Goal: Task Accomplishment & Management: Complete application form

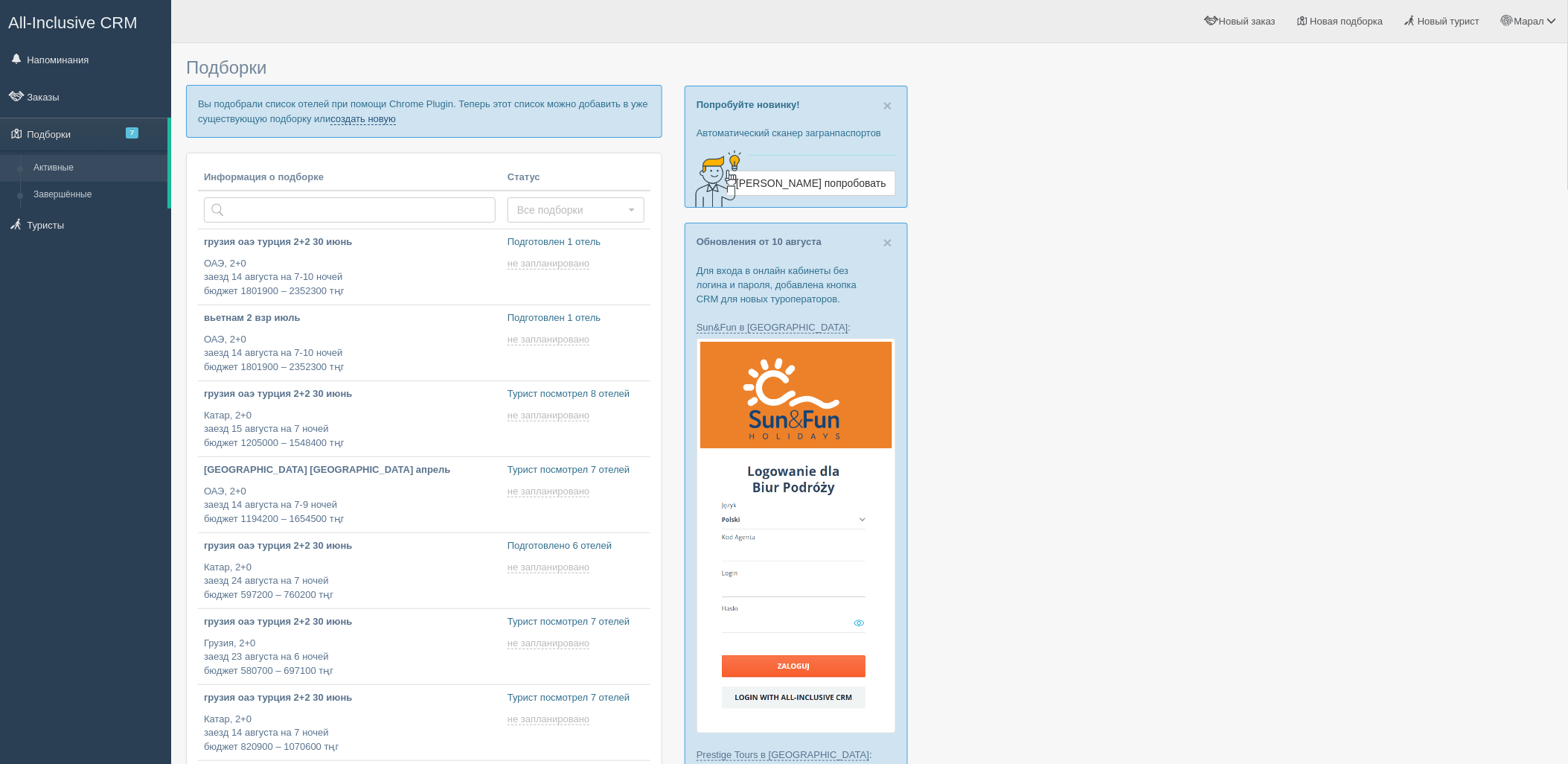
click at [380, 121] on link "создать новую" at bounding box center [363, 119] width 66 height 12
type input "2025-08-13 20:05"
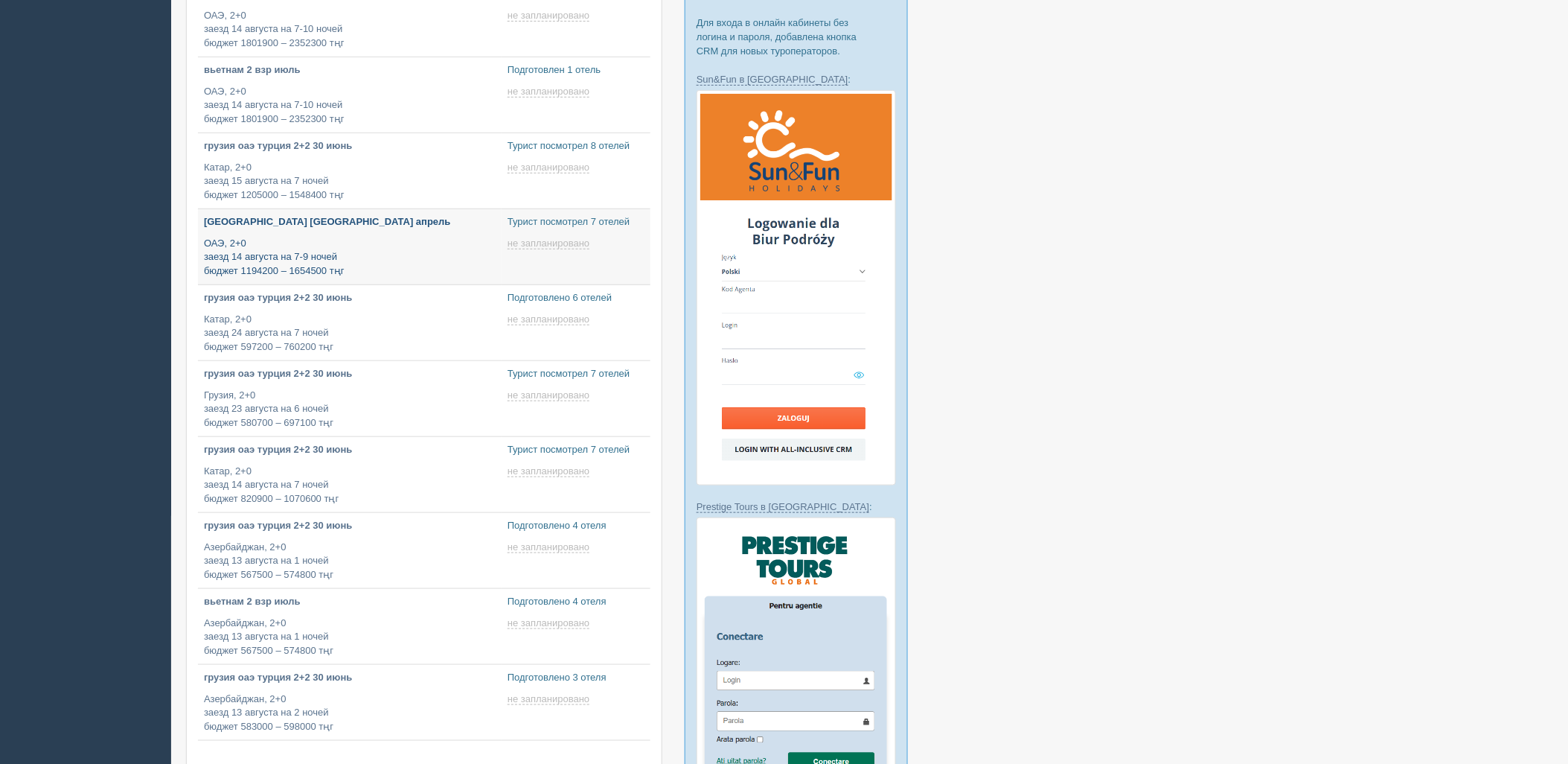
type input "2025-08-13 18:35"
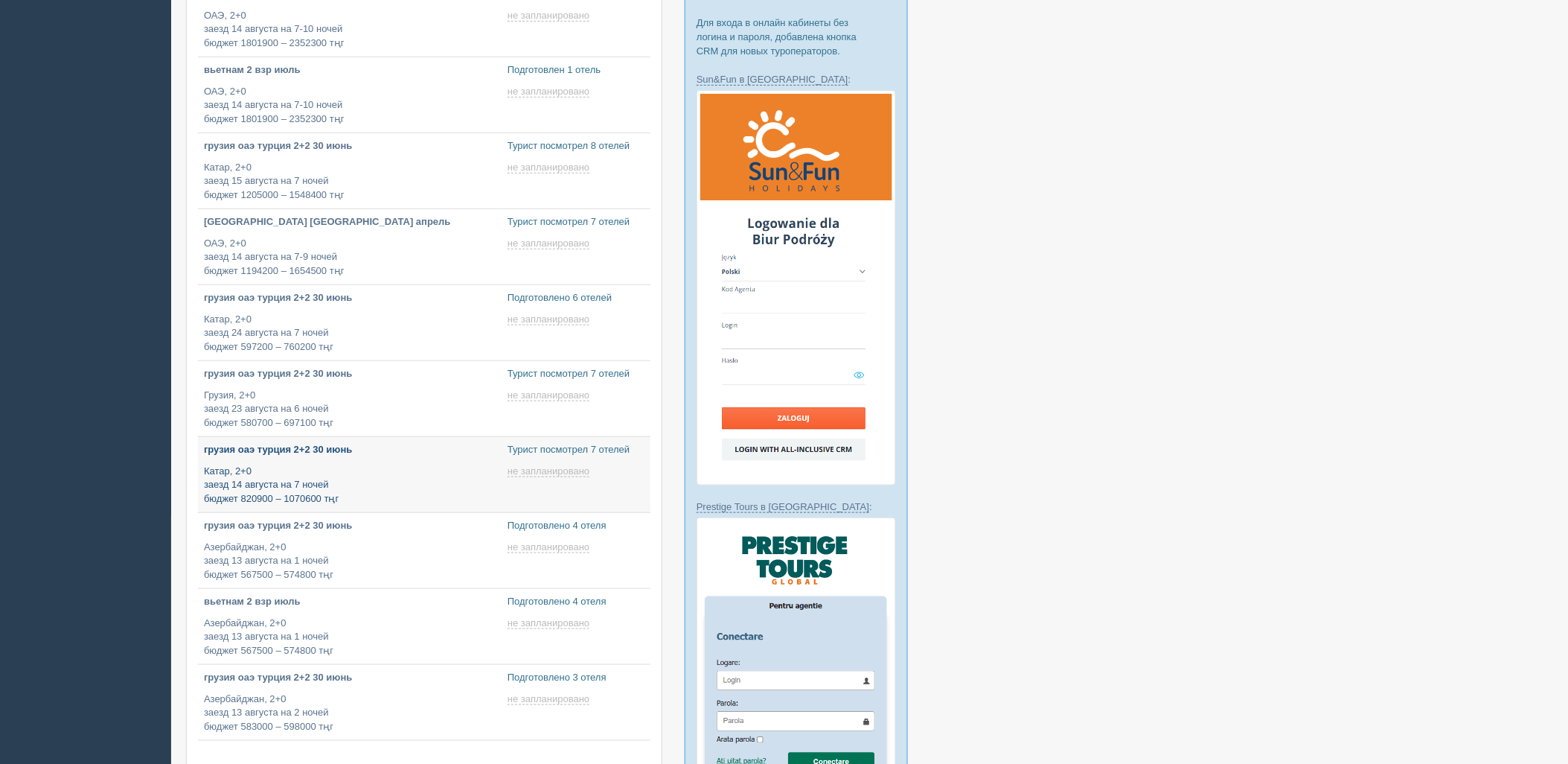
type input "2025-08-13 18:15"
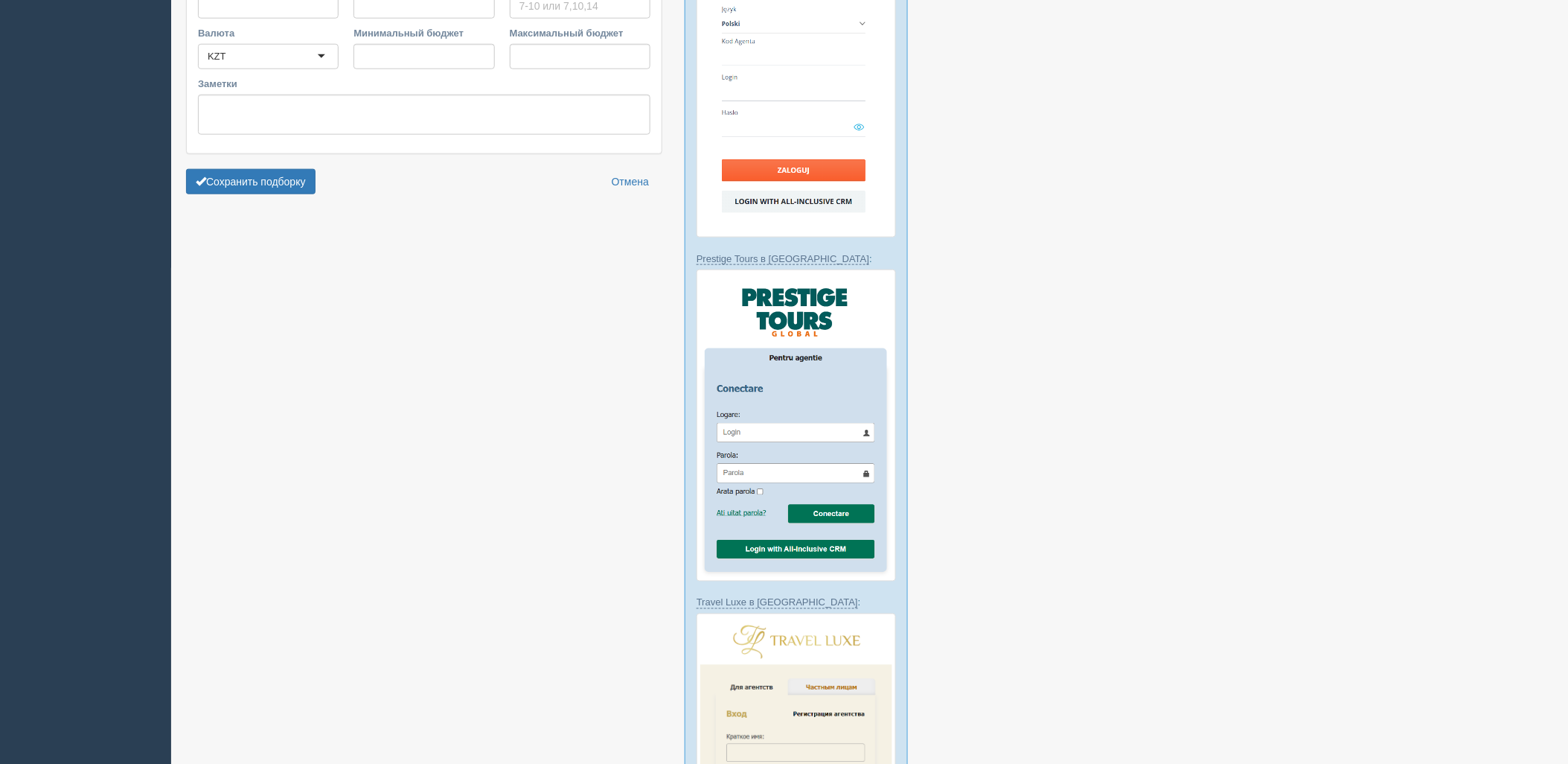
scroll to position [496, 0]
type input "7"
type input "1084100"
type input "1301800"
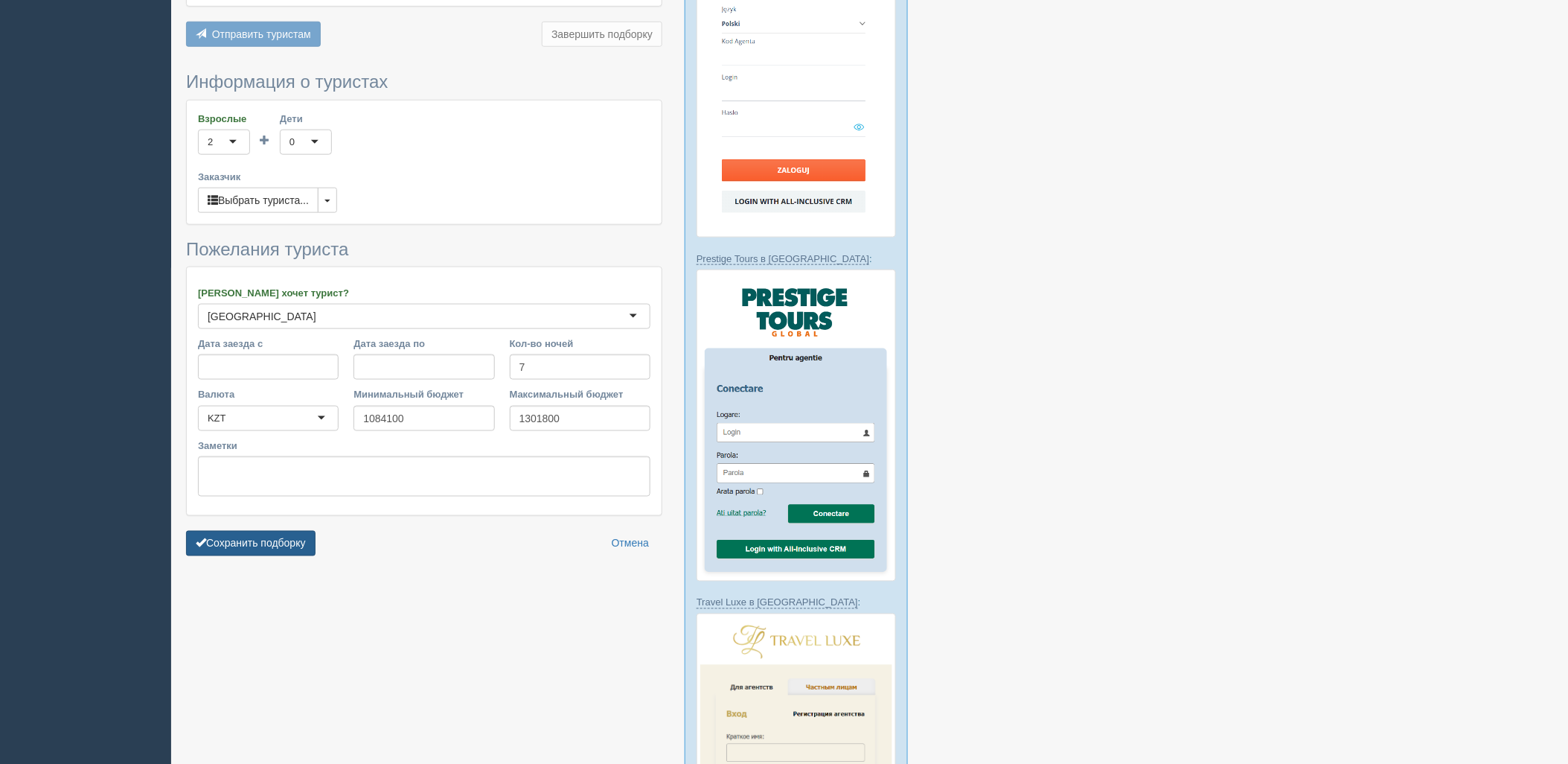
drag, startPoint x: 243, startPoint y: 512, endPoint x: 252, endPoint y: 507, distance: 10.3
click at [243, 531] on button "Сохранить подборку" at bounding box center [251, 544] width 130 height 26
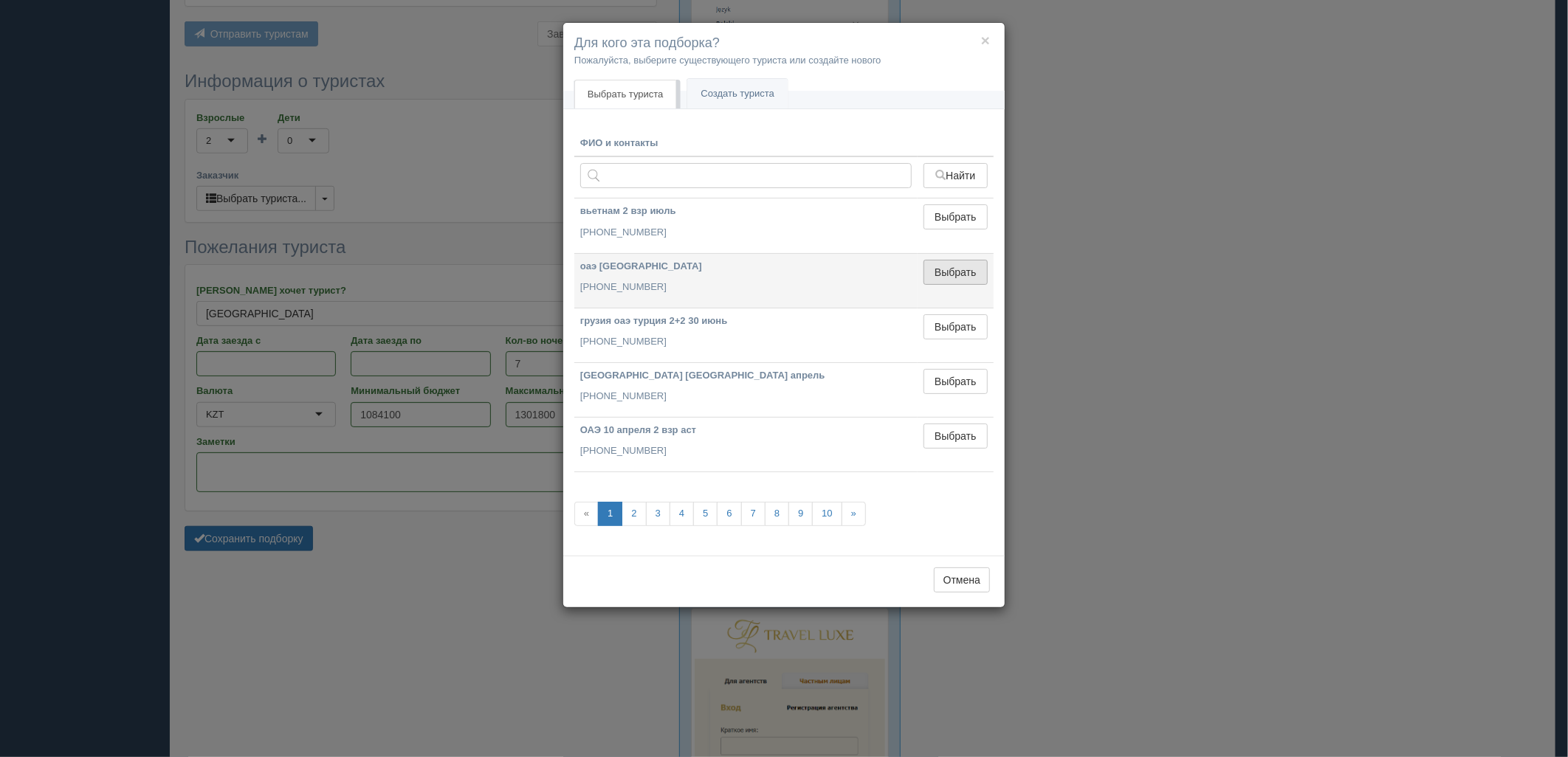
click at [935, 268] on button "Выбрать" at bounding box center [956, 273] width 64 height 25
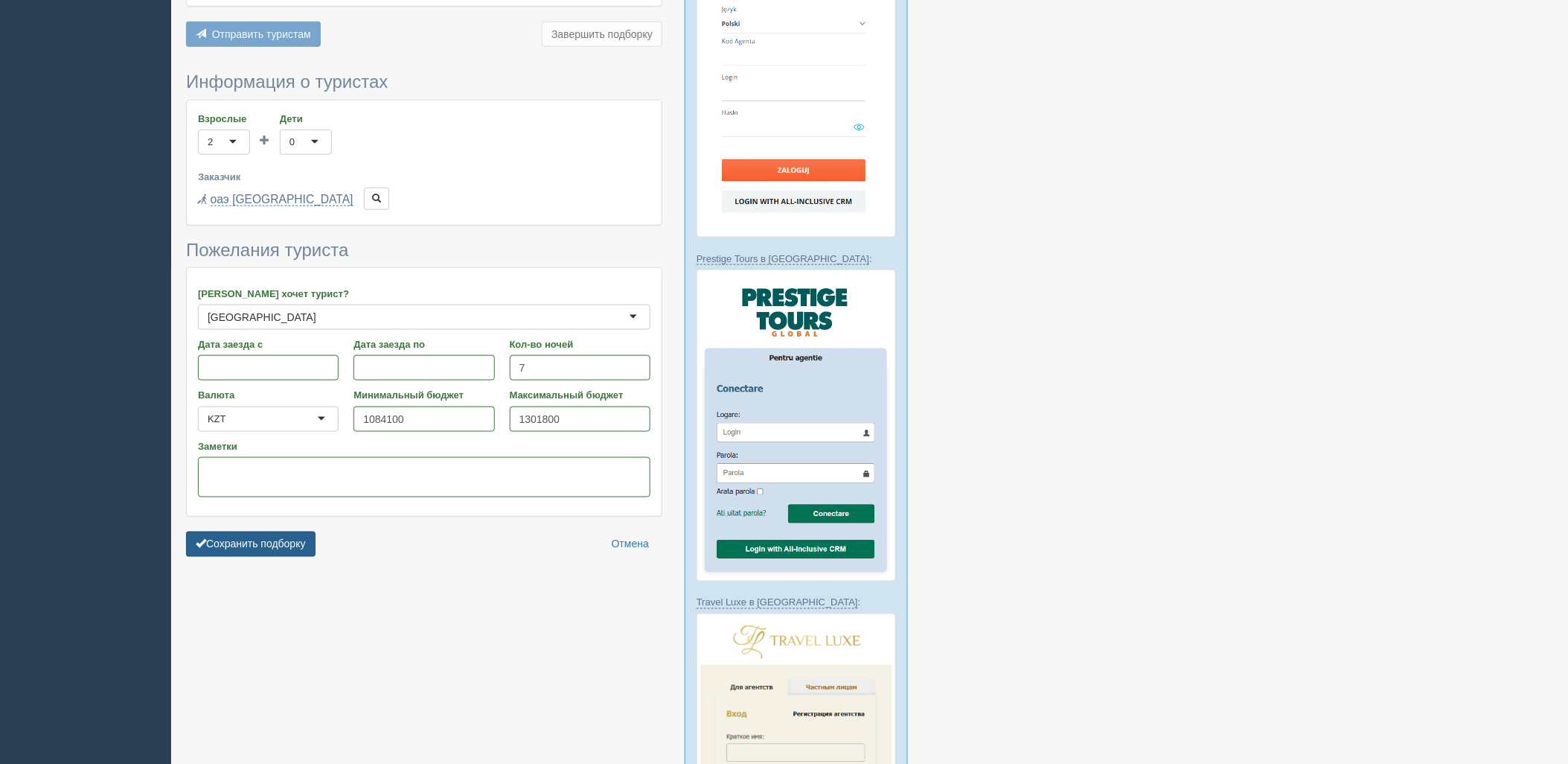
click at [272, 532] on button "Сохранить подборку" at bounding box center [251, 544] width 130 height 26
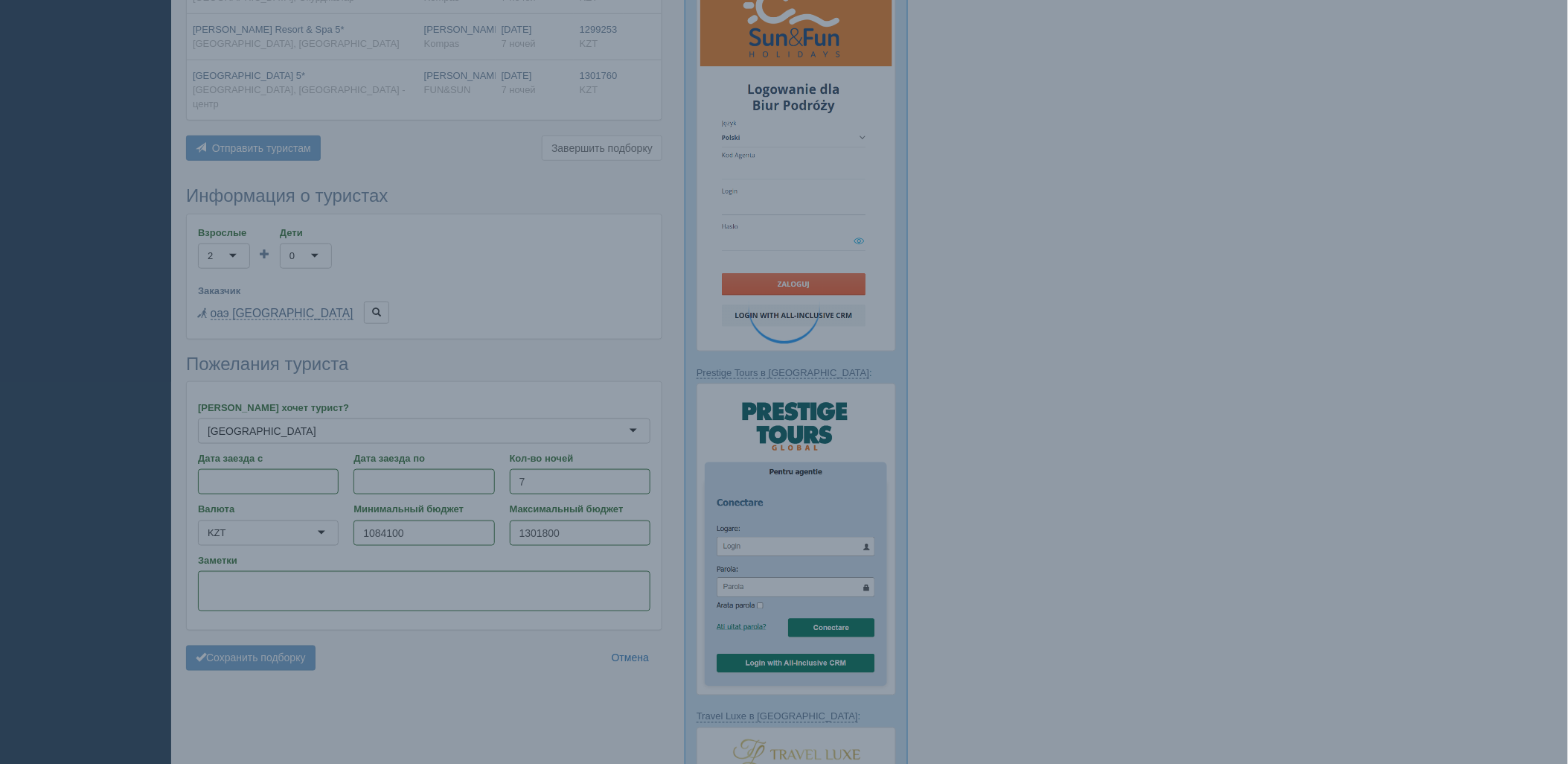
scroll to position [165, 0]
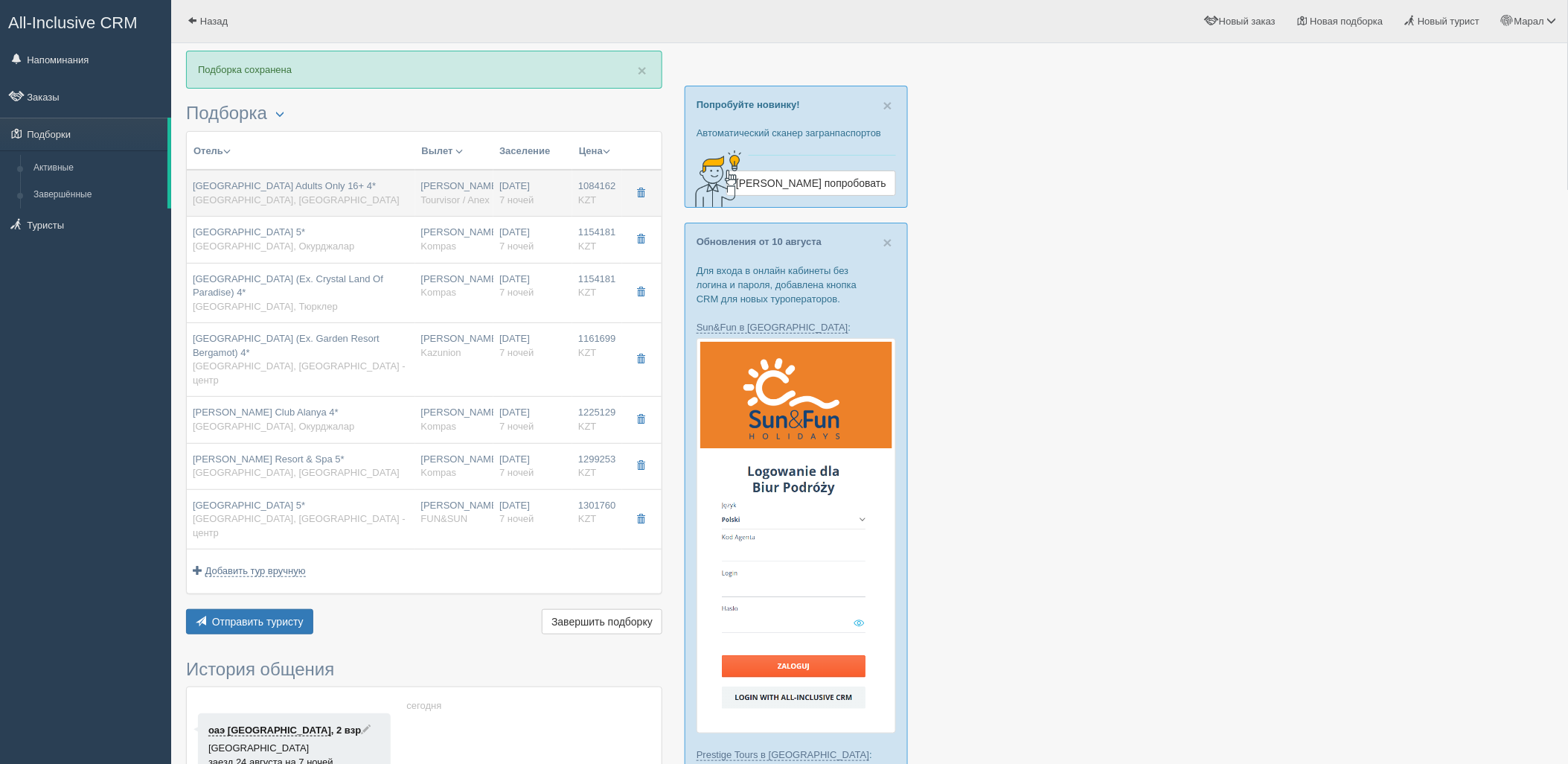
click at [358, 186] on div "[GEOGRAPHIC_DATA] Adults Only 16+ 4* [GEOGRAPHIC_DATA], [GEOGRAPHIC_DATA]" at bounding box center [301, 193] width 217 height 27
type input "[GEOGRAPHIC_DATA] Adults Only 16+ 4*"
type input "[URL][DOMAIN_NAME]"
type input "[GEOGRAPHIC_DATA]"
type input "Аланья"
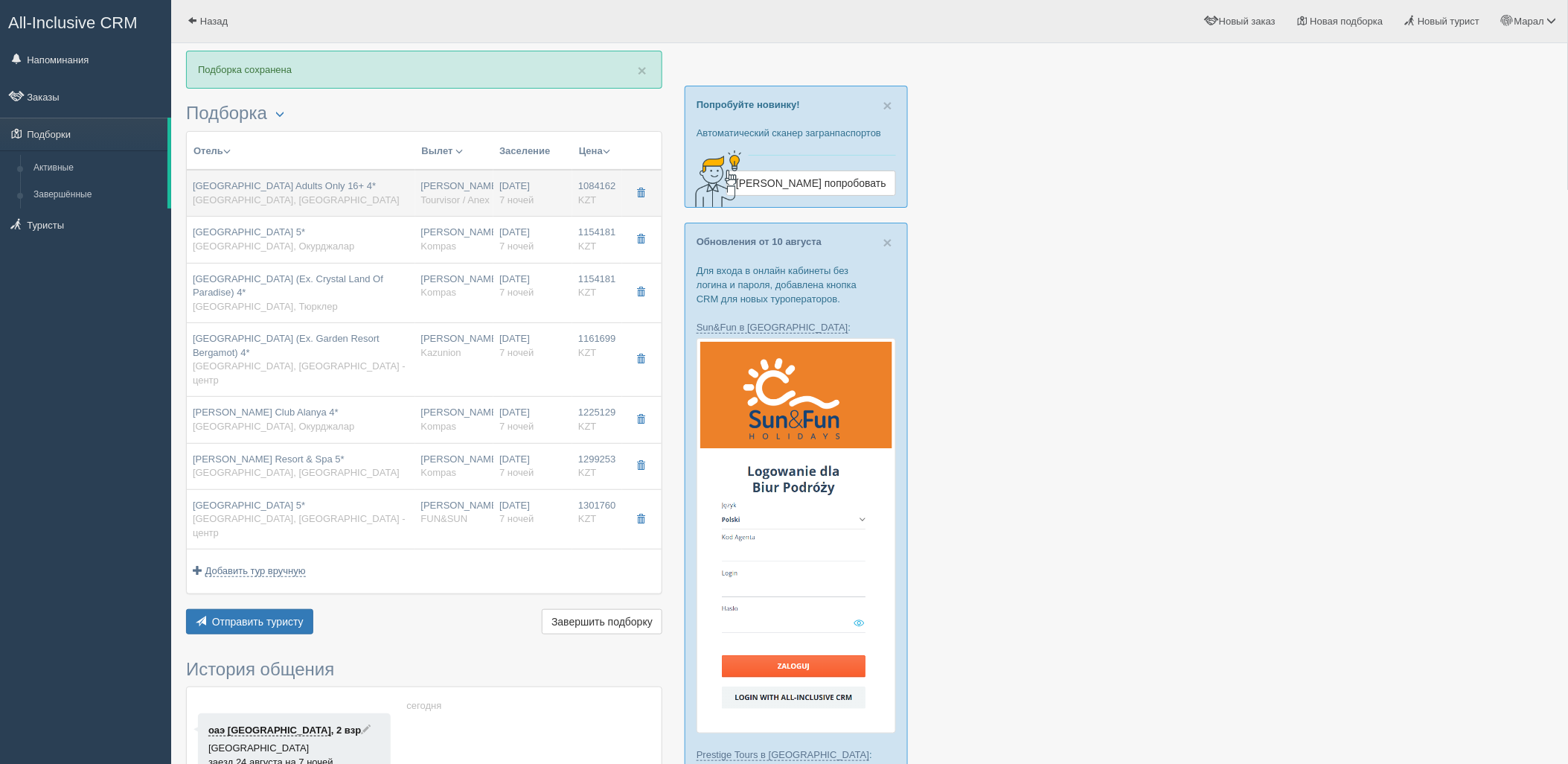
type input "1084162.00"
type input "[PERSON_NAME]"
type input "05:10"
type input "08:40"
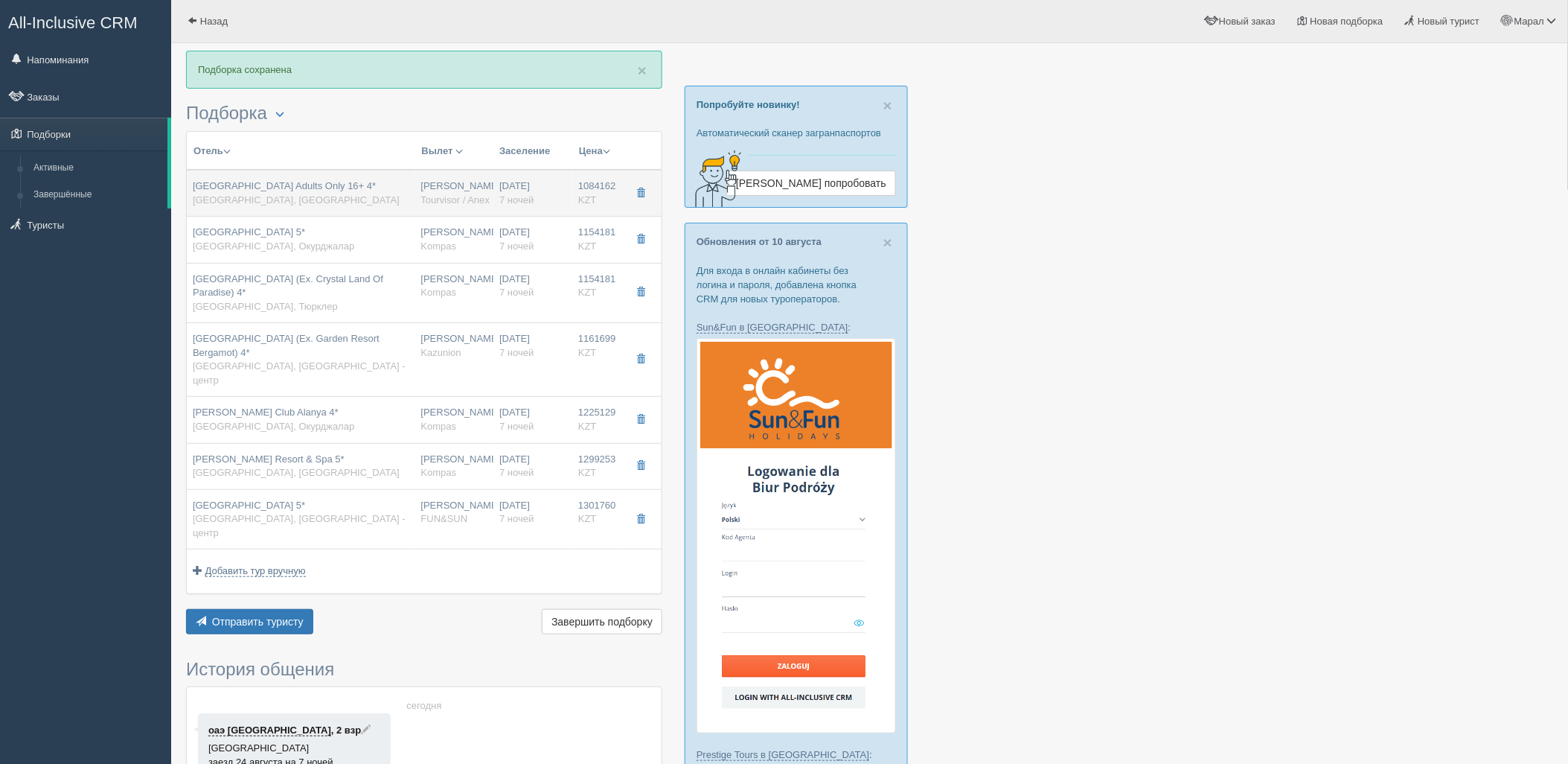
type input "SCAT"
type input "00:50"
type input "07:45"
type input "7"
type input "standard side sea view"
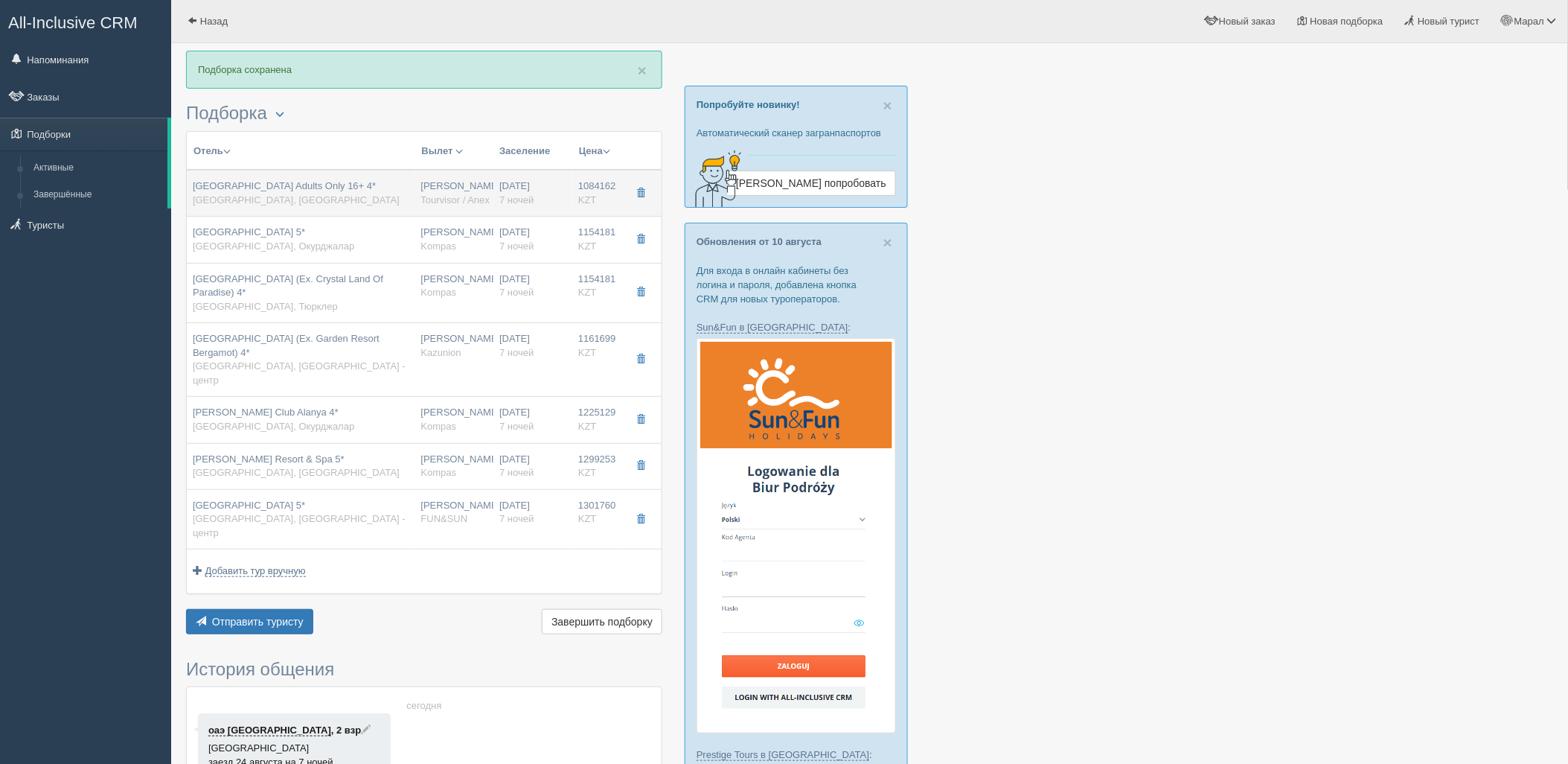
type input "AI - Все Включено"
type input "Tourvisor / Anex"
type input "[URL][DOMAIN_NAME]"
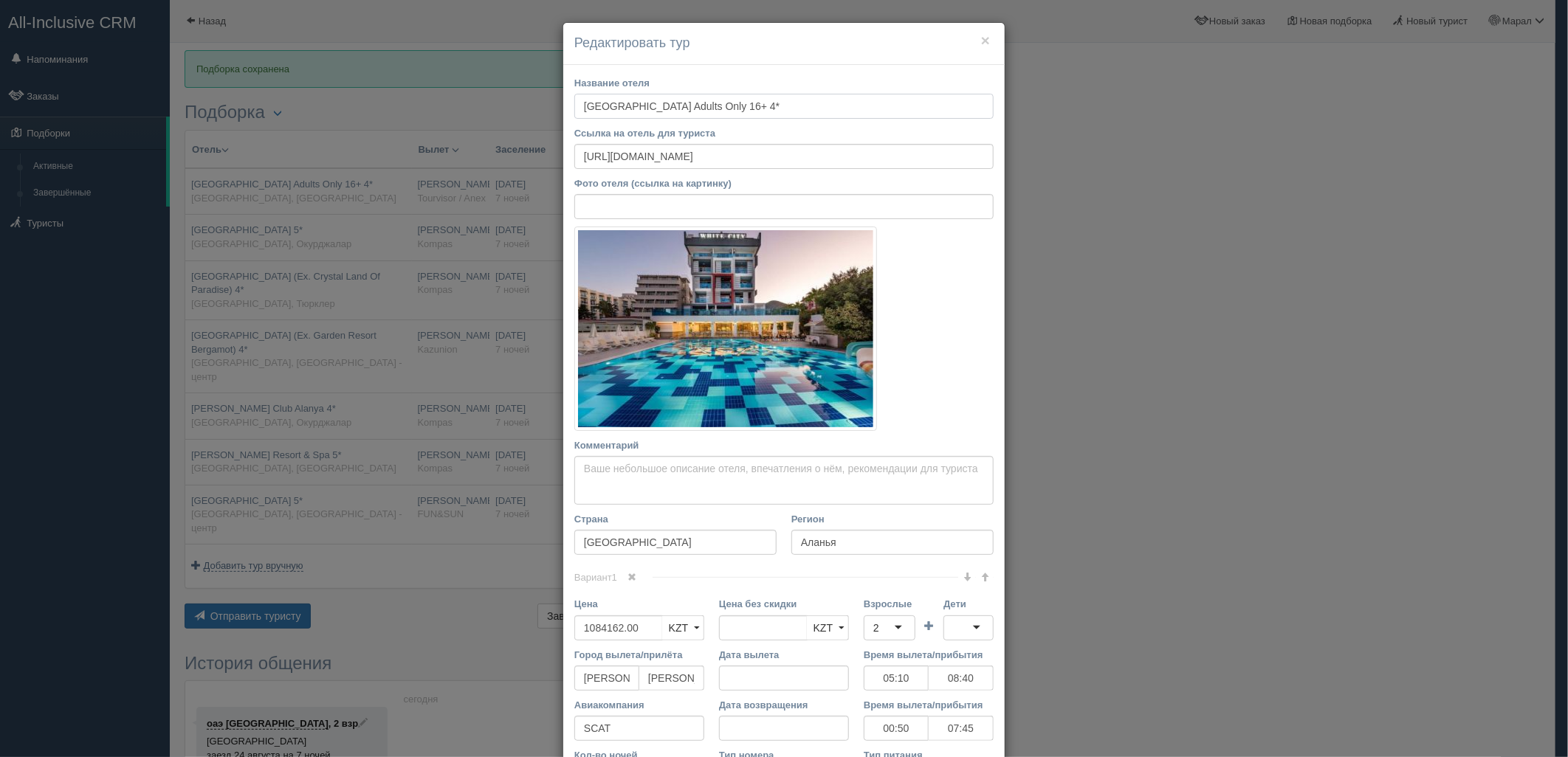
drag, startPoint x: 568, startPoint y: 105, endPoint x: 740, endPoint y: 112, distance: 172.1
click at [740, 112] on input "[GEOGRAPHIC_DATA] Adults Only 16+ 4*" at bounding box center [784, 107] width 419 height 25
click at [1184, 116] on div "× Редактировать тур Название отеля [GEOGRAPHIC_DATA] Adults Only 16+ 4* Ссылка …" at bounding box center [784, 378] width 1568 height 757
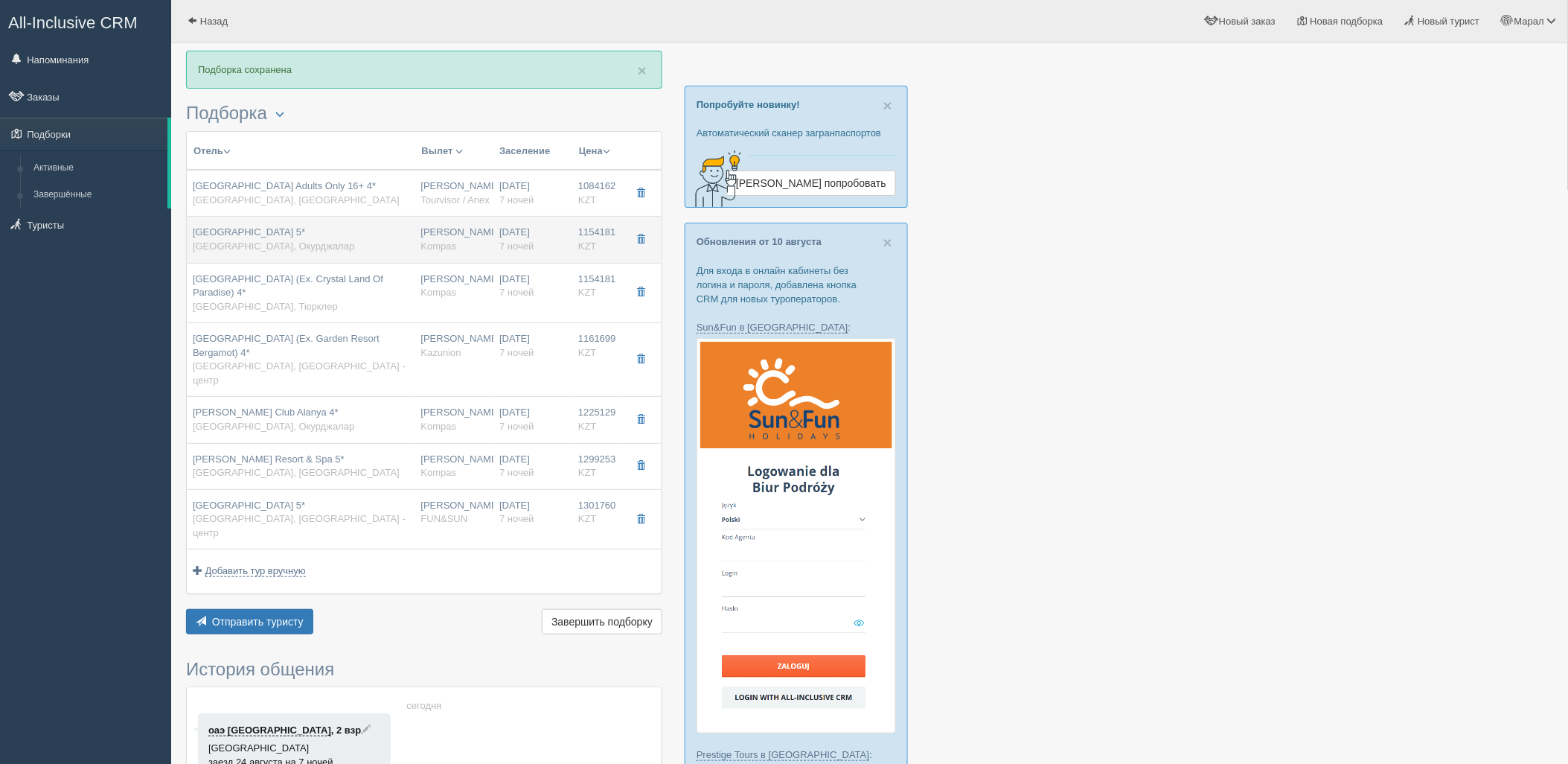
click at [377, 259] on td "[GEOGRAPHIC_DATA] 5* [GEOGRAPHIC_DATA], [GEOGRAPHIC_DATA]" at bounding box center [301, 240] width 229 height 46
type input "[GEOGRAPHIC_DATA] 5*"
type input "[URL][DOMAIN_NAME]"
type textarea "Отель расположен в районе [GEOGRAPHIC_DATA], в 35 км от г. [GEOGRAPHIC_DATA], в…"
type input "Окурджалар"
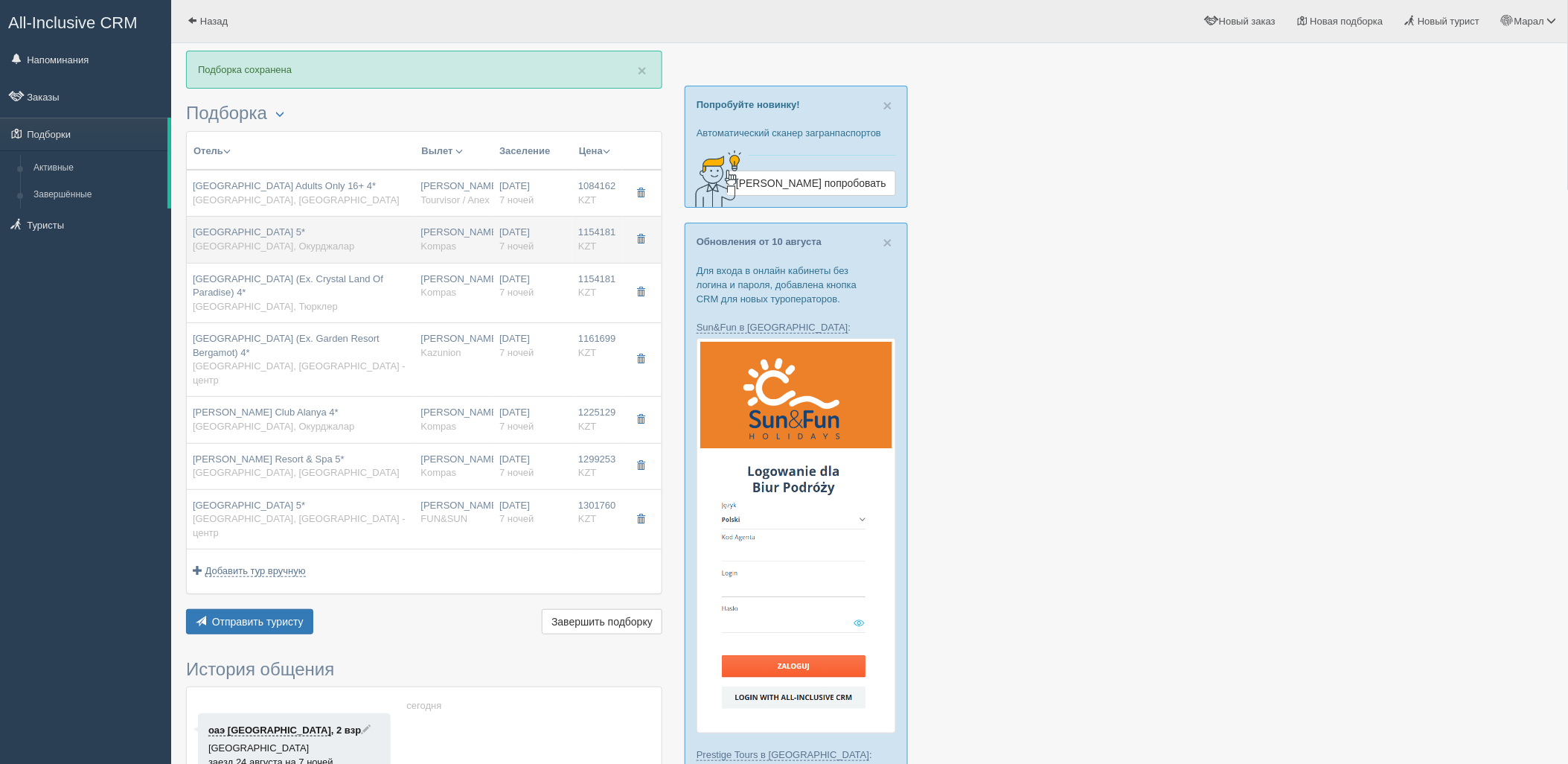
type input "1154181.00"
type input "[PERSON_NAME]"
type input "09:10"
type input "12:50"
type input "FlyArystan"
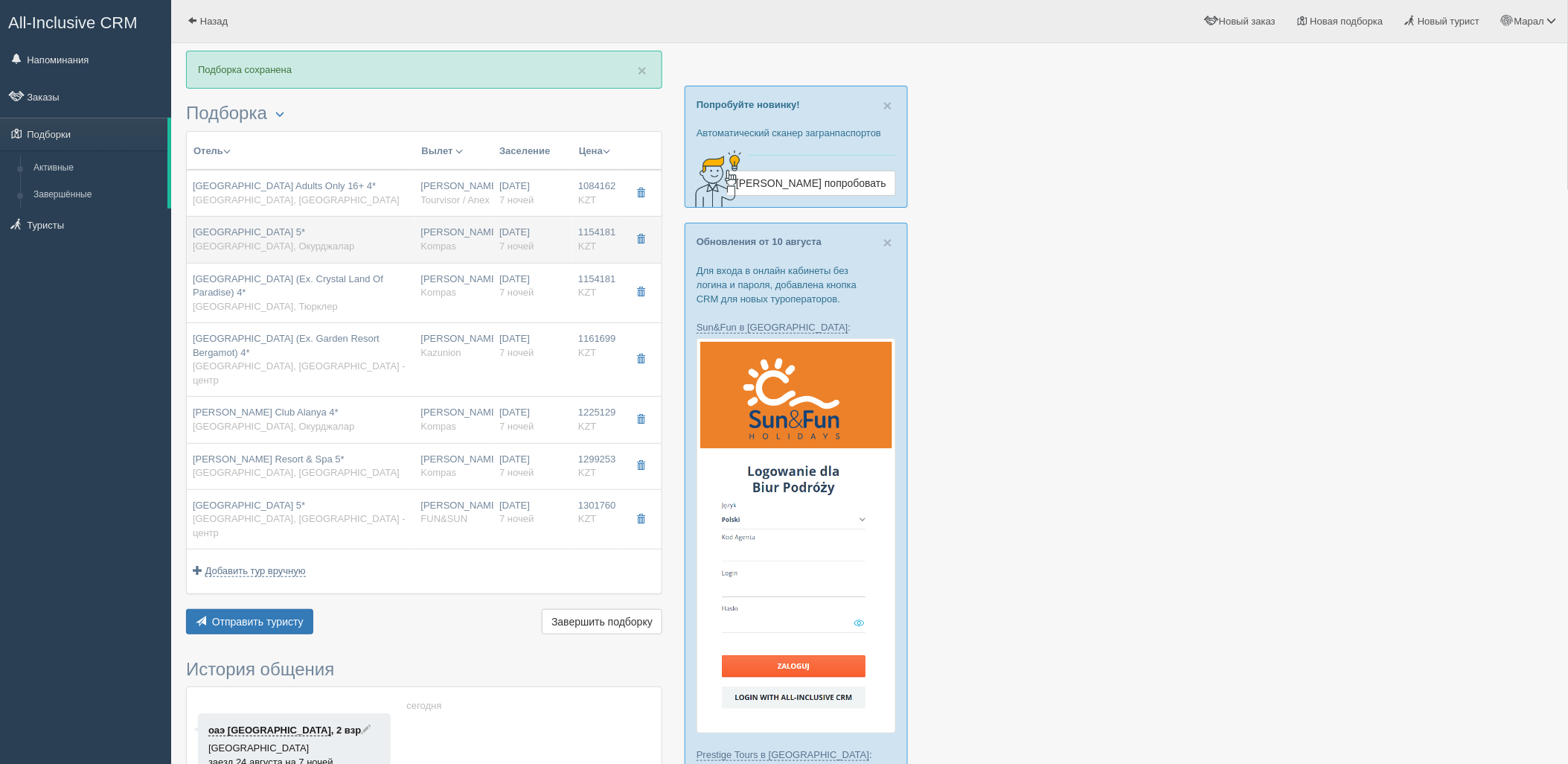
type input "13:50"
type input "20:50"
type input "standard land view"
type input "UAI - Ультра Все Включено"
type input "Kompas"
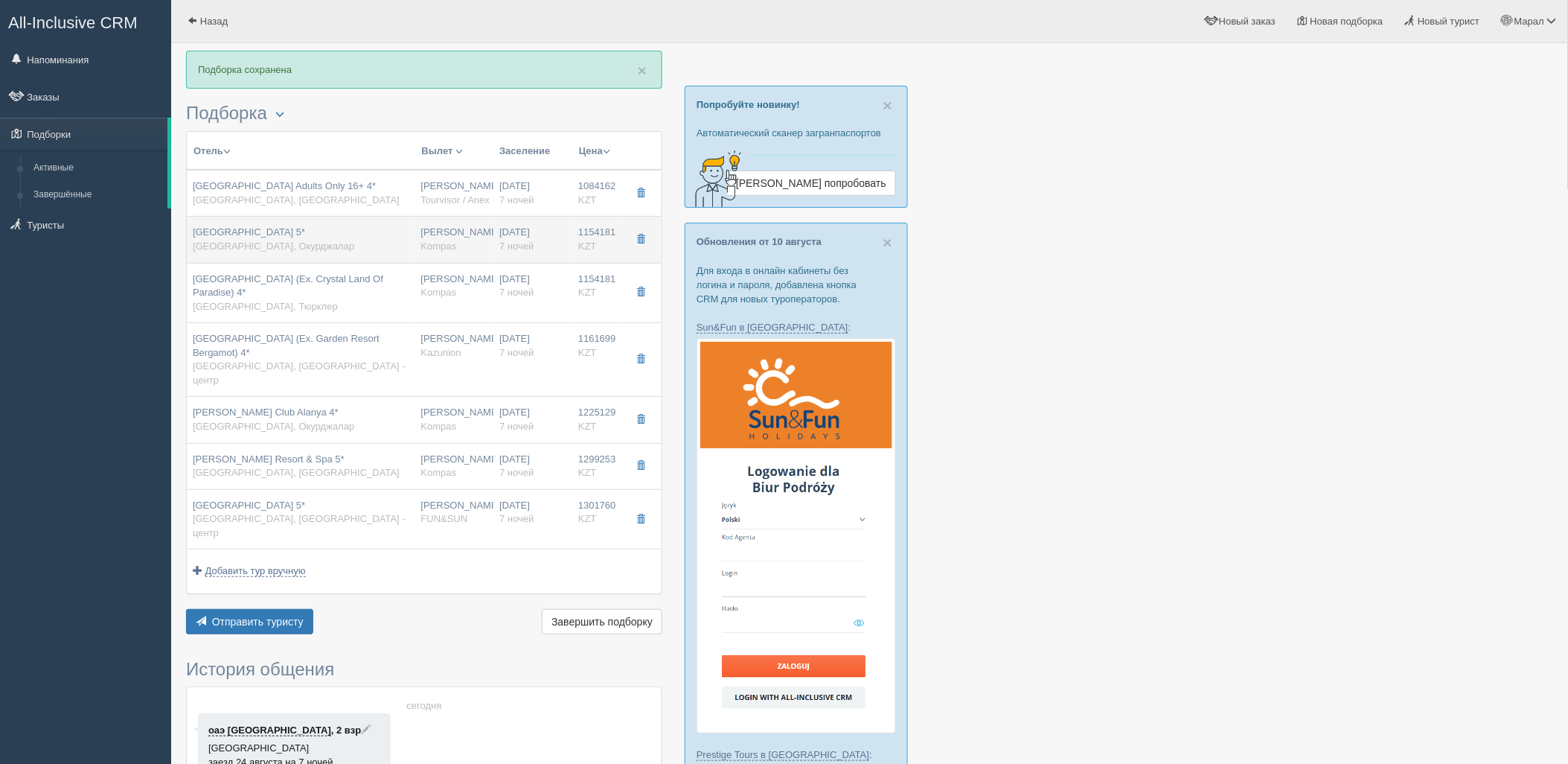
type input "[URL][DOMAIN_NAME]"
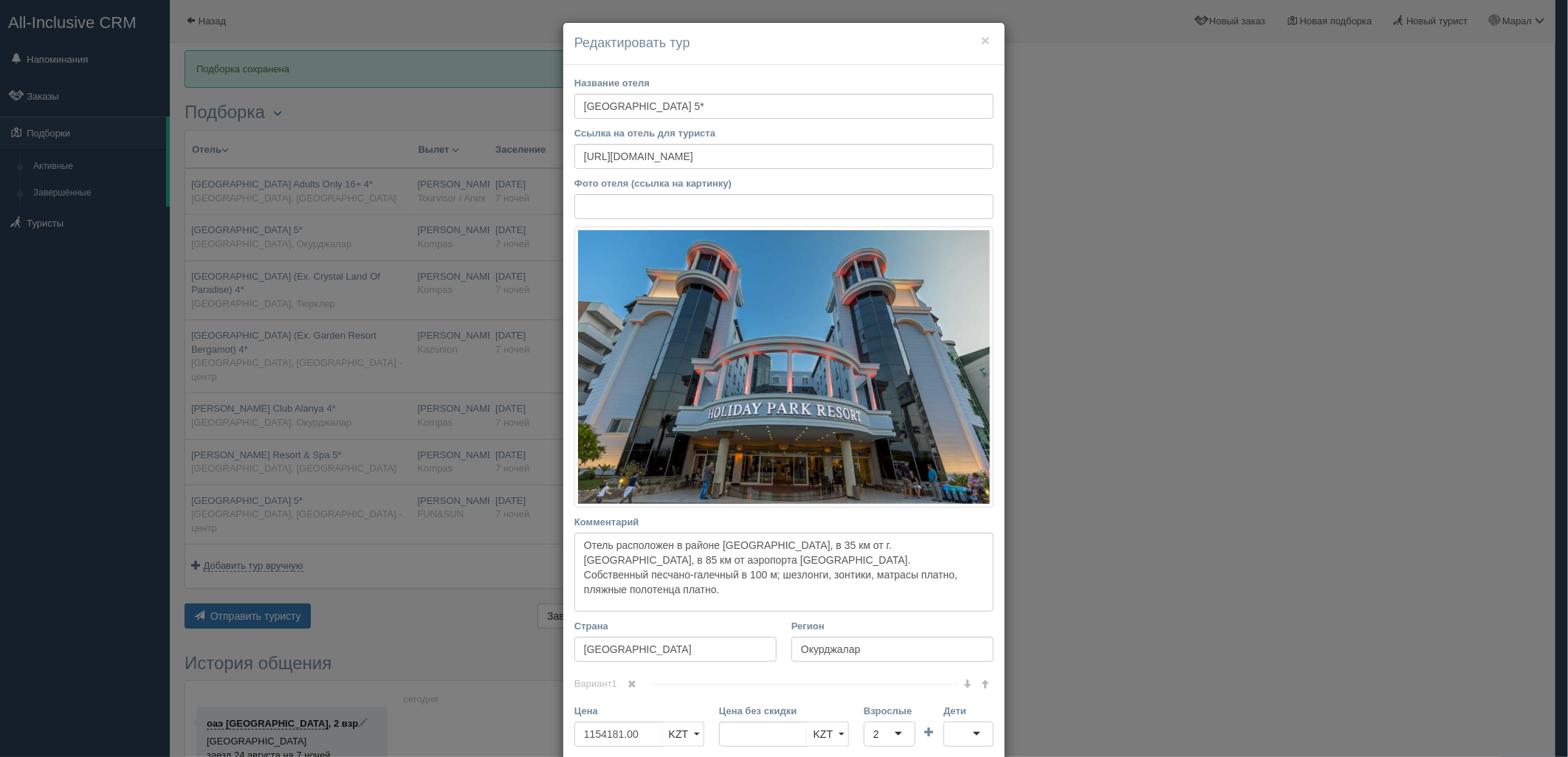
click at [301, 313] on div "× Редактировать тур Название отеля [GEOGRAPHIC_DATA] 5* Ссылка на отель для тур…" at bounding box center [784, 378] width 1568 height 757
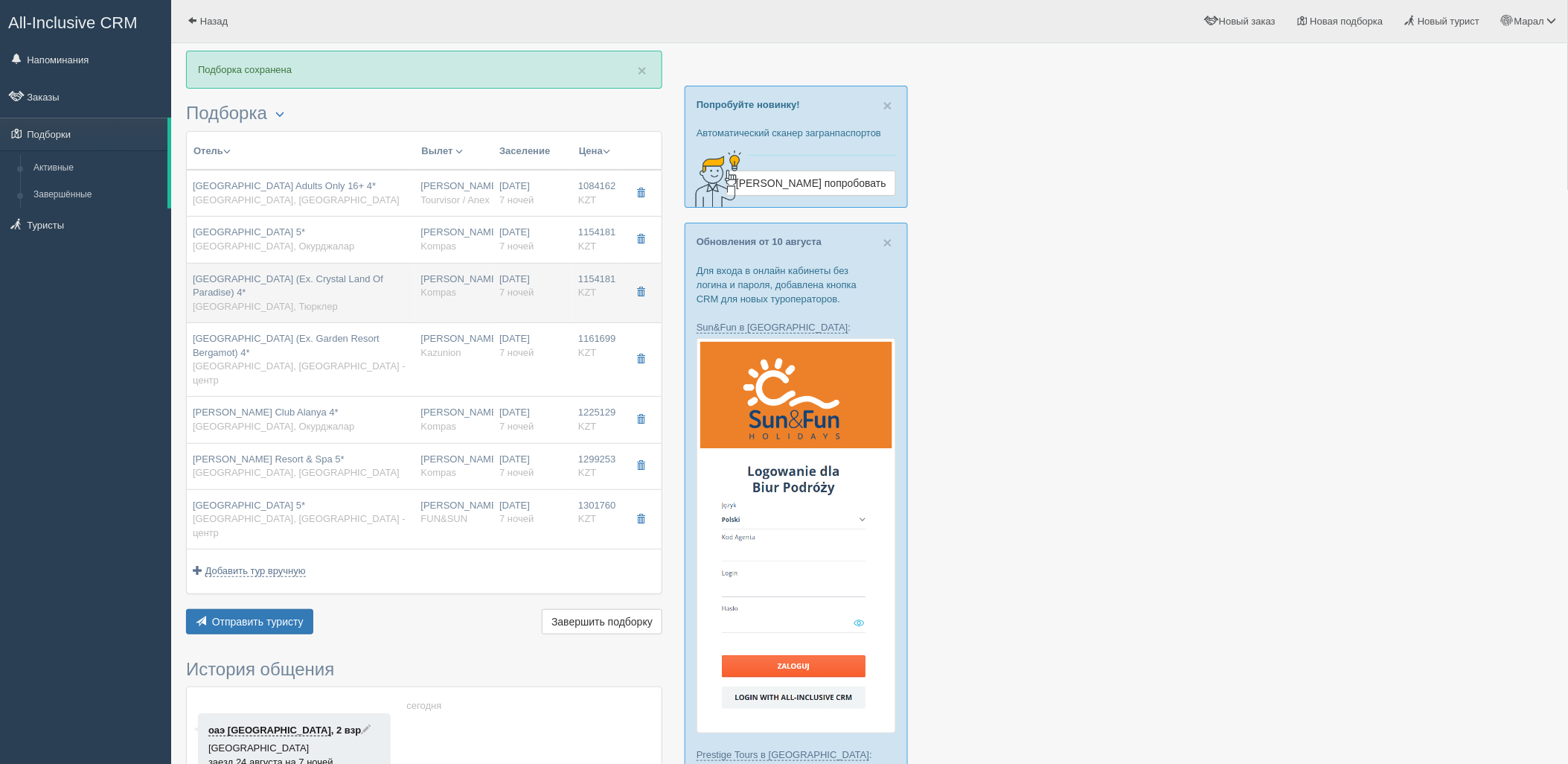
click at [301, 313] on div "[GEOGRAPHIC_DATA] (Ex. Crystal Land Of Paradise) 4* [GEOGRAPHIC_DATA], [GEOGRAP…" at bounding box center [301, 293] width 217 height 42
type input "[GEOGRAPHIC_DATA] (Ex. Crystal Land Of Paradise) 4*"
type input "Тюрклер"
type input "09:10"
type input "12:50"
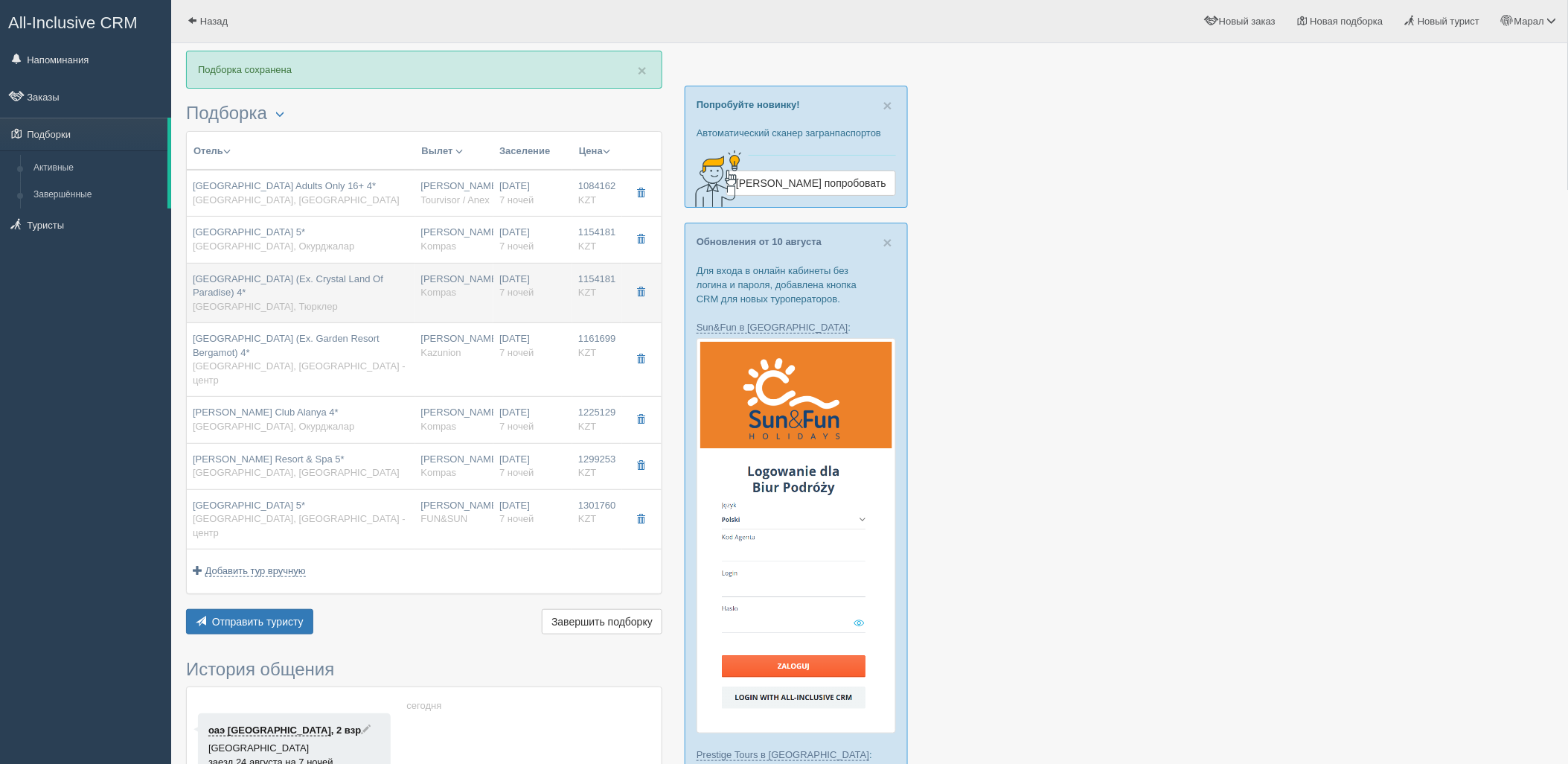
type input "13:50"
type input "20:50"
type input "[URL][DOMAIN_NAME]"
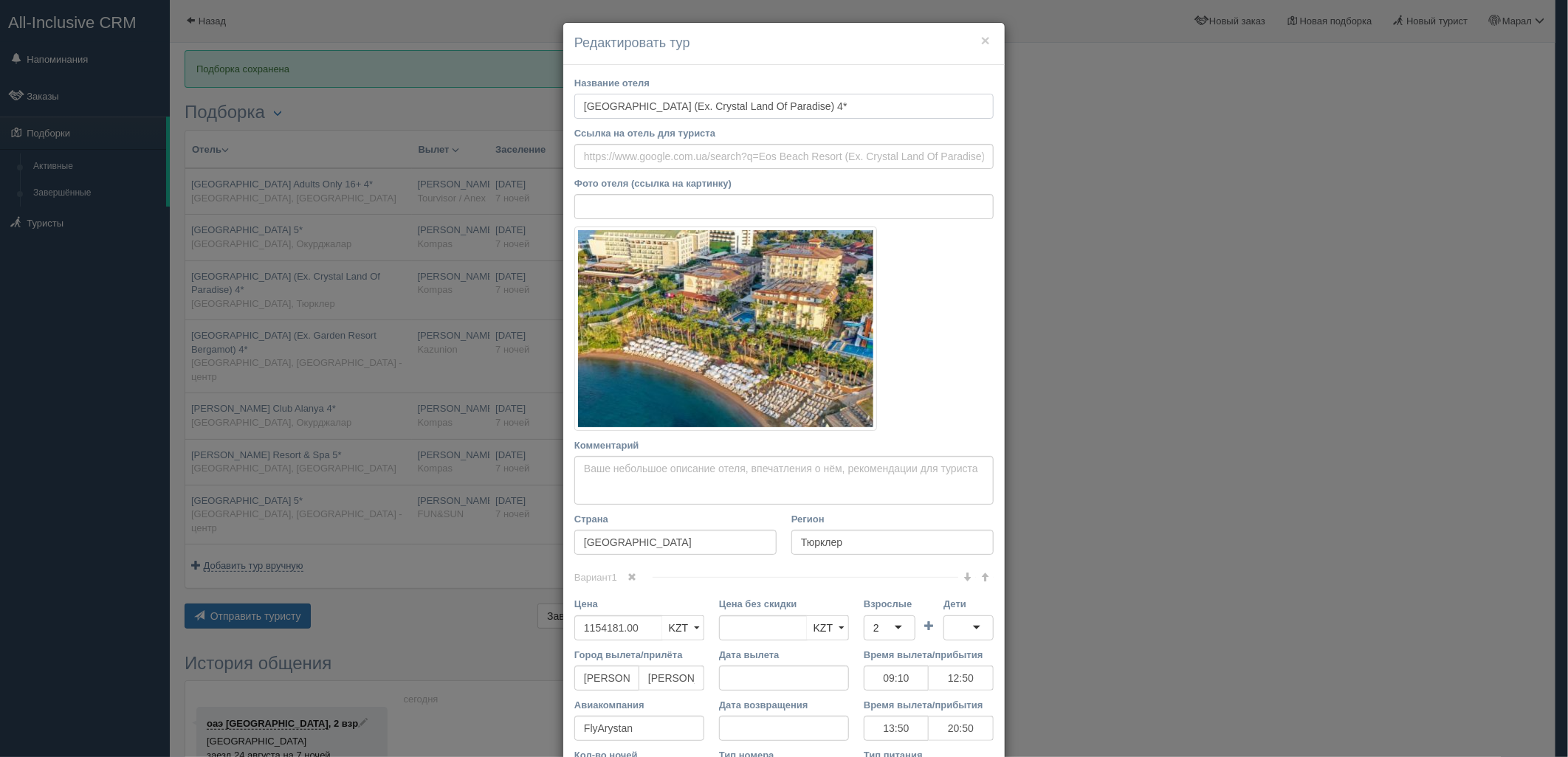
drag, startPoint x: 574, startPoint y: 104, endPoint x: 662, endPoint y: 107, distance: 88.1
click at [662, 107] on input "[GEOGRAPHIC_DATA] (Ex. Crystal Land Of Paradise) 4*" at bounding box center [784, 107] width 419 height 25
click at [733, 147] on input "Ссылка на отель для туриста" at bounding box center [784, 157] width 419 height 25
paste input "[URL][DOMAIN_NAME]"
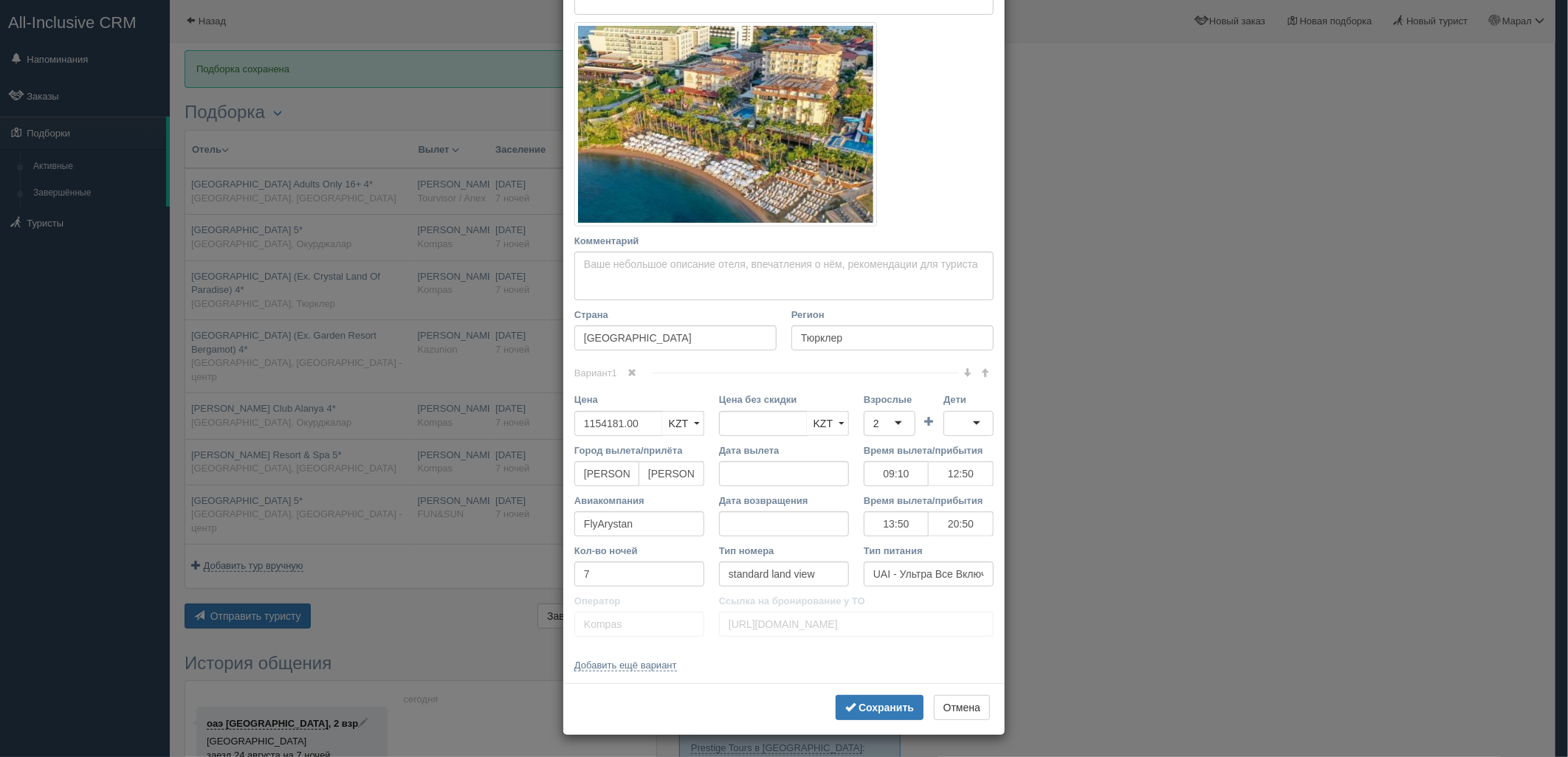
scroll to position [205, 0]
type input "[URL][DOMAIN_NAME]"
drag, startPoint x: 853, startPoint y: 699, endPoint x: 843, endPoint y: 668, distance: 32.6
click at [853, 696] on button "Сохранить" at bounding box center [880, 707] width 88 height 25
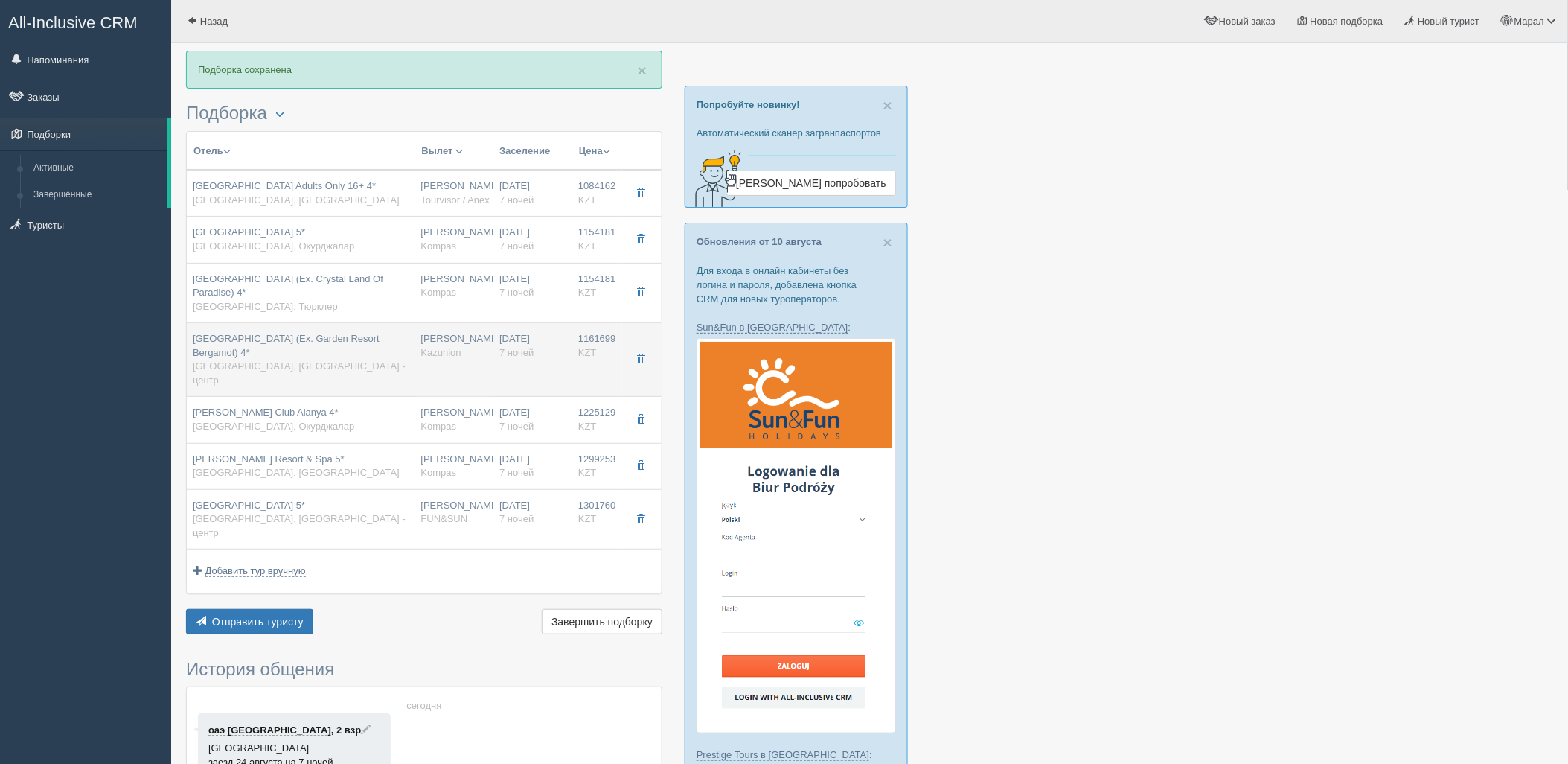
click at [372, 346] on div "[GEOGRAPHIC_DATA] (Ex. Garden Resort Bergamot) 4* [GEOGRAPHIC_DATA], [GEOGRAPHI…" at bounding box center [301, 360] width 217 height 55
type input "[GEOGRAPHIC_DATA] (Ex. Garden Resort Bergamot) 4*"
type input "[URL][DOMAIN_NAME]"
type input "Кемер - центр"
type input "1161699.00"
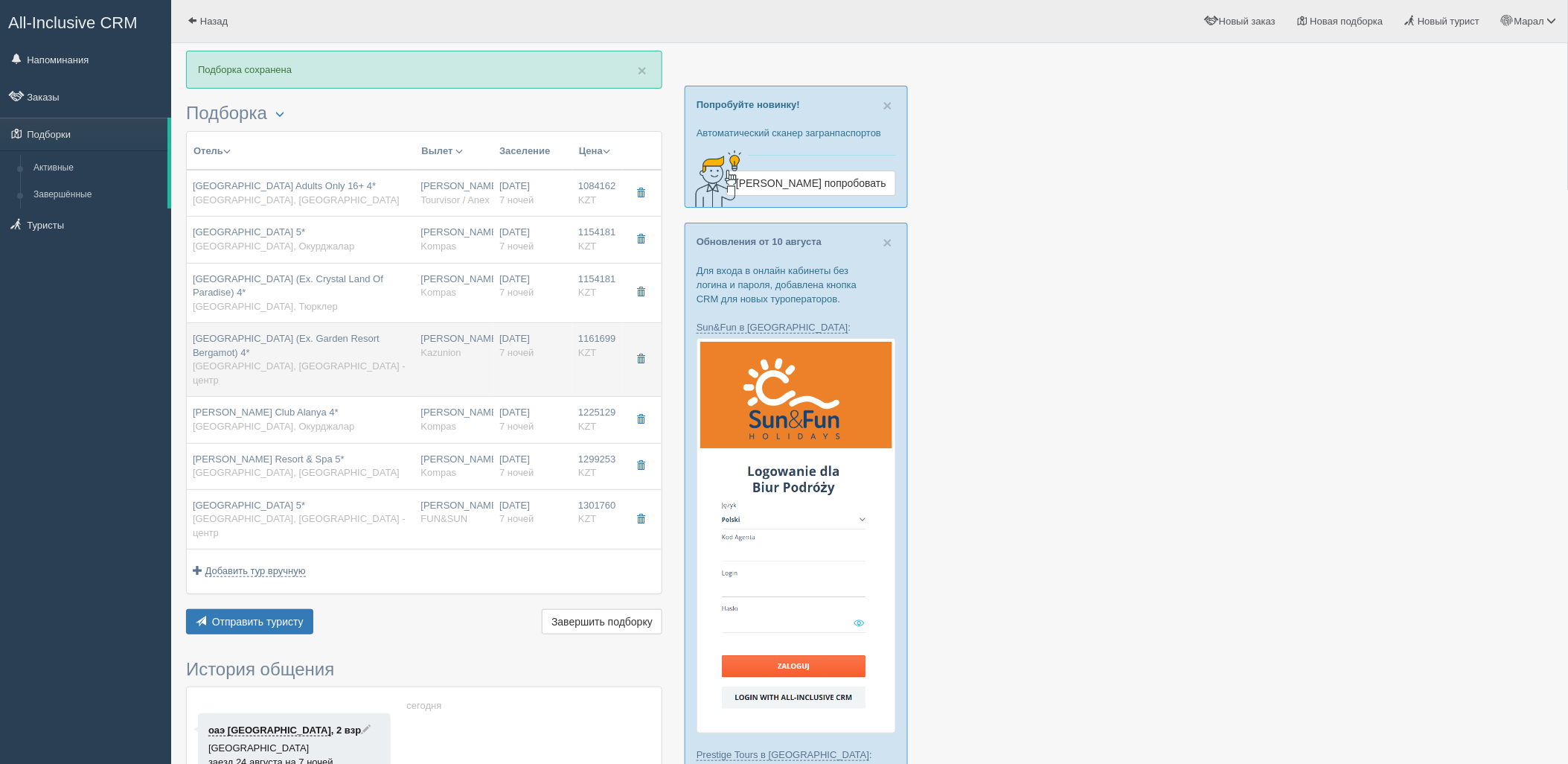
type input "[PERSON_NAME]"
type input "10:20"
type input "13:20"
type input "[DATE] Airlines"
type input "11:50"
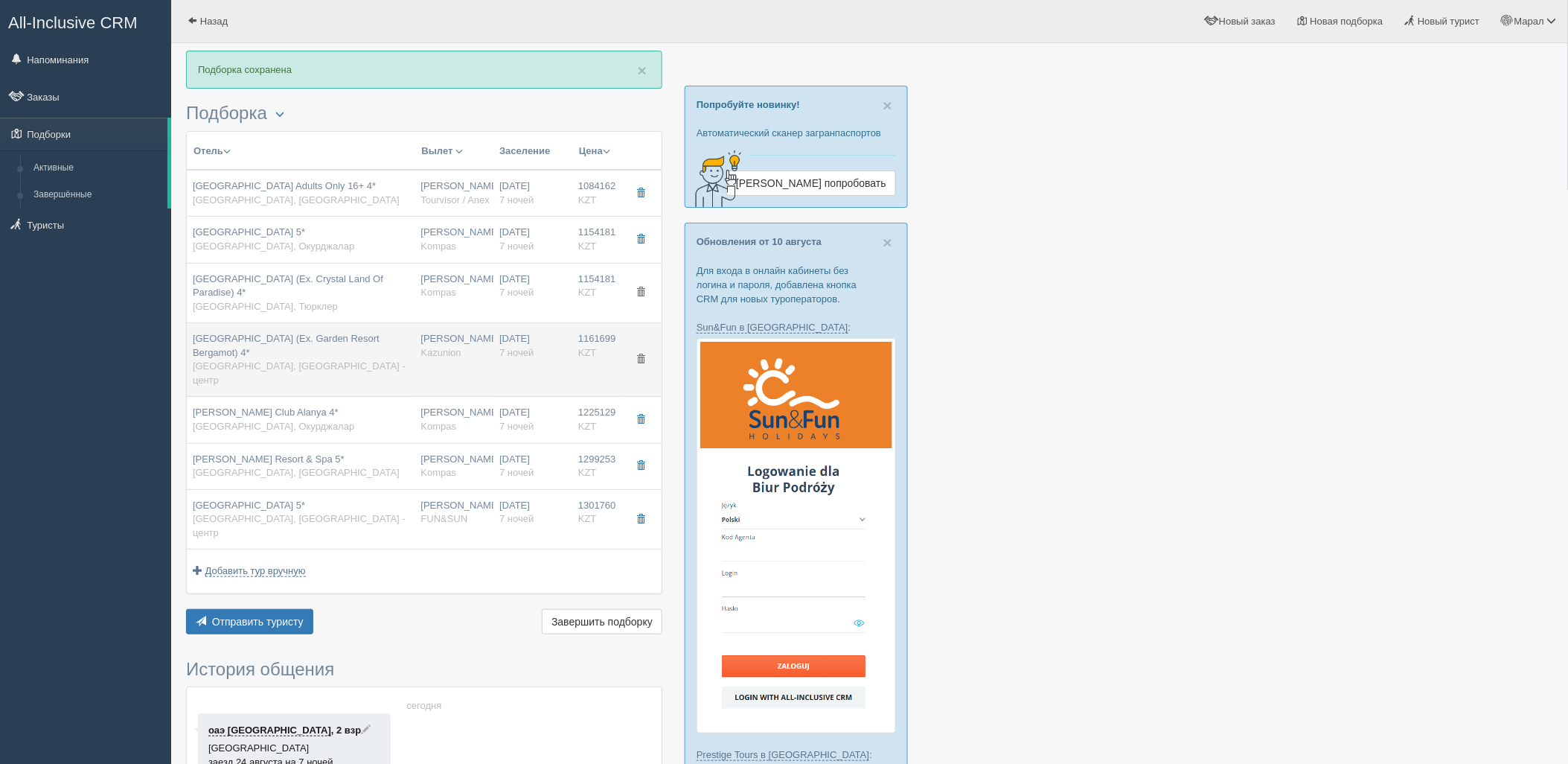
type input "18:20"
type input "standard"
type input "AI - Все Включено"
type input "Kazunion"
type input "[URL][DOMAIN_NAME]"
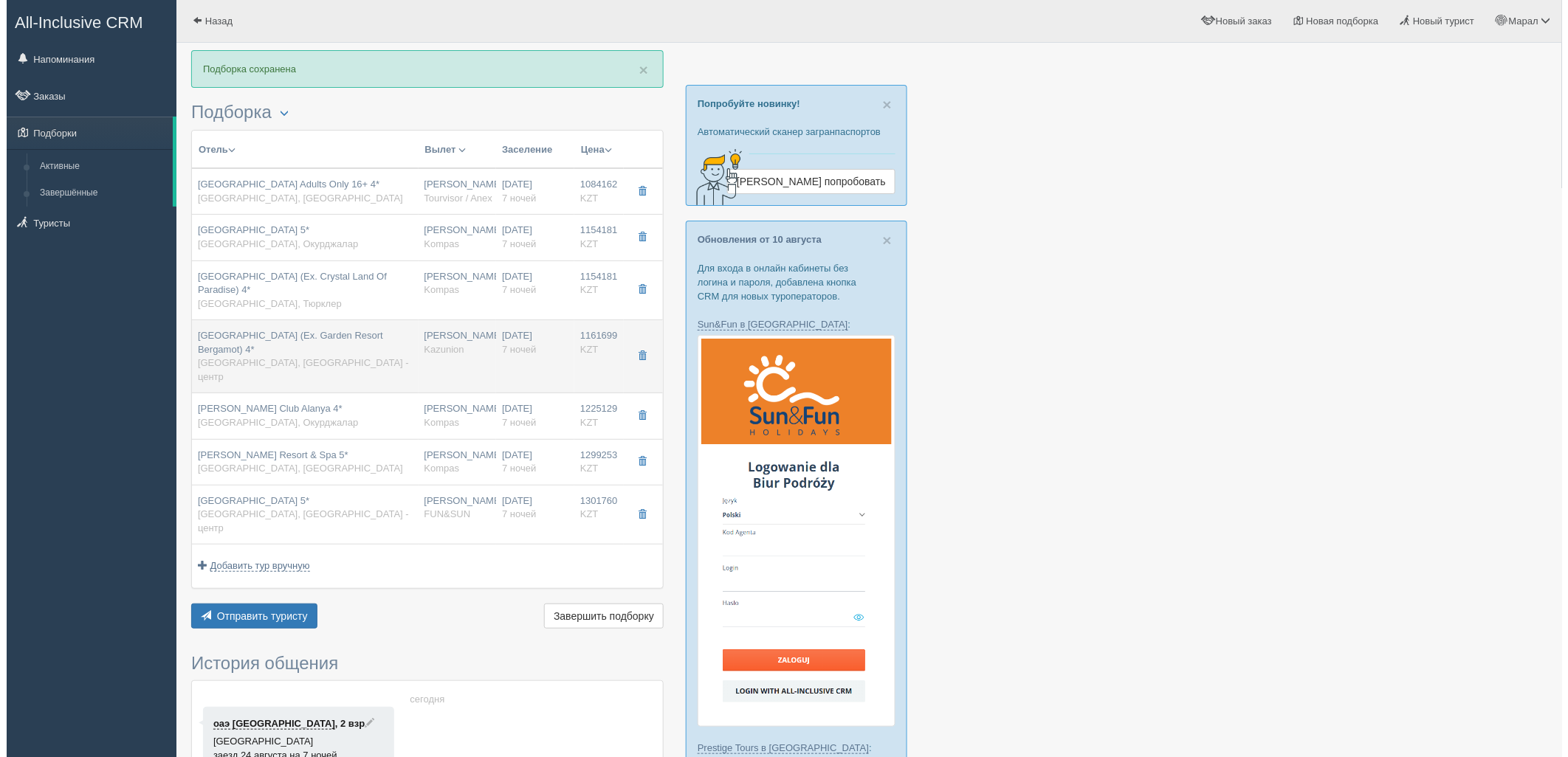
scroll to position [0, 0]
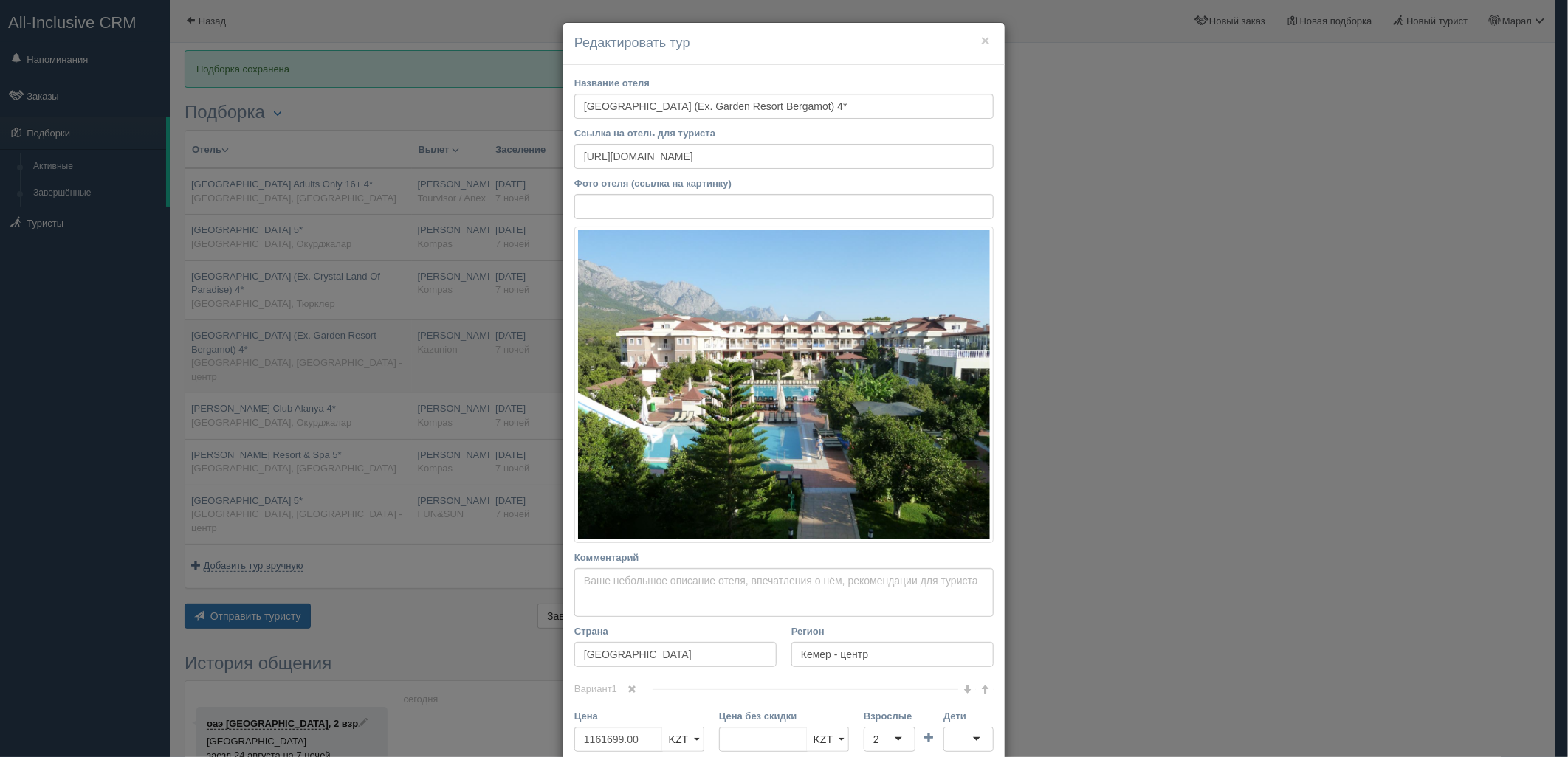
click at [366, 344] on div "× Редактировать тур Название отеля [GEOGRAPHIC_DATA] (Ex. Garden Resort Bergamo…" at bounding box center [784, 378] width 1568 height 757
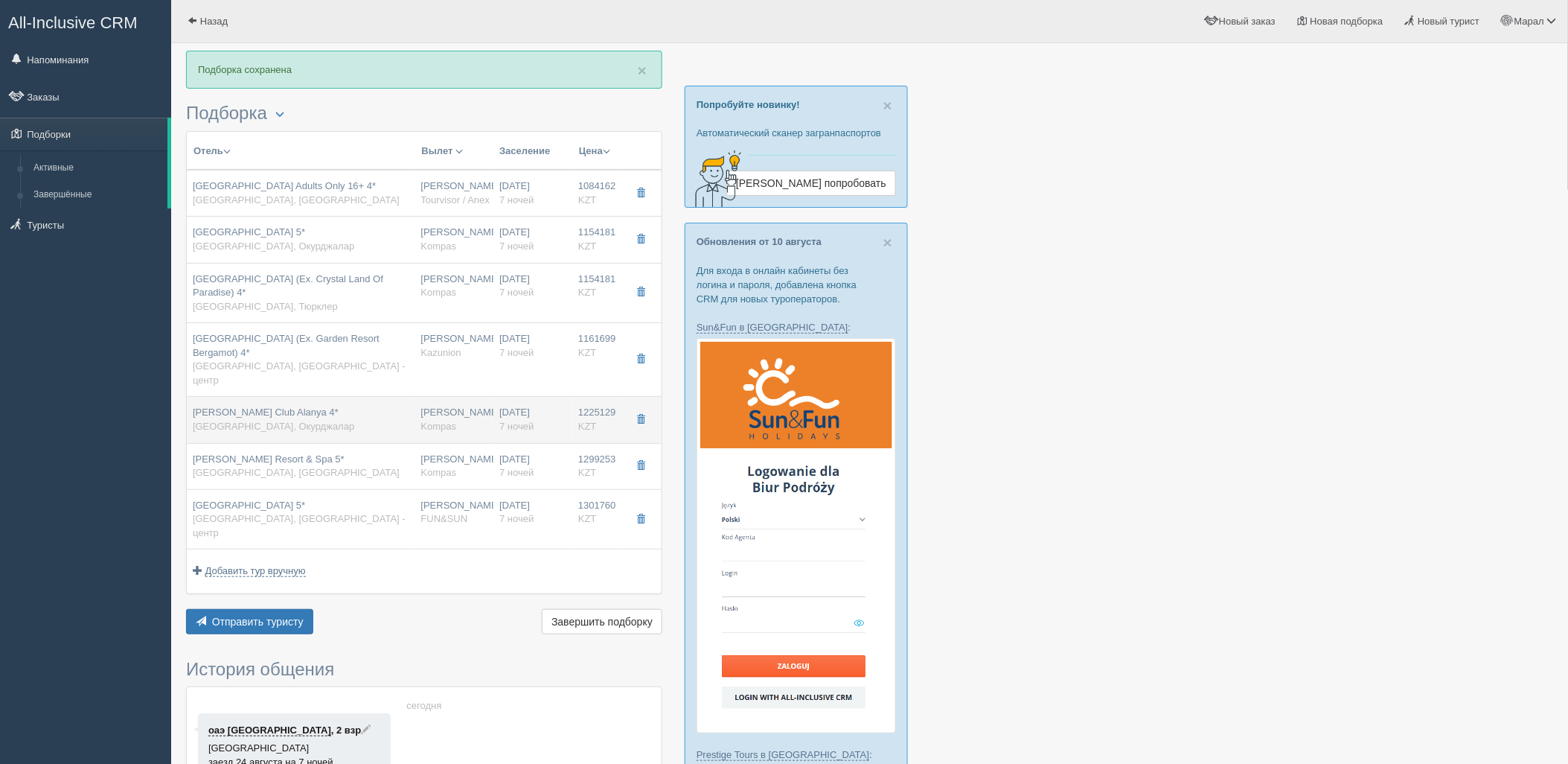
click at [331, 406] on div "[PERSON_NAME] Club Alanya 4* [GEOGRAPHIC_DATA], [GEOGRAPHIC_DATA]" at bounding box center [301, 420] width 217 height 27
type input "[PERSON_NAME] Club Alanya 4*"
type input "[URL][DOMAIN_NAME]"
type input "Окурджалар"
type input "1225129.00"
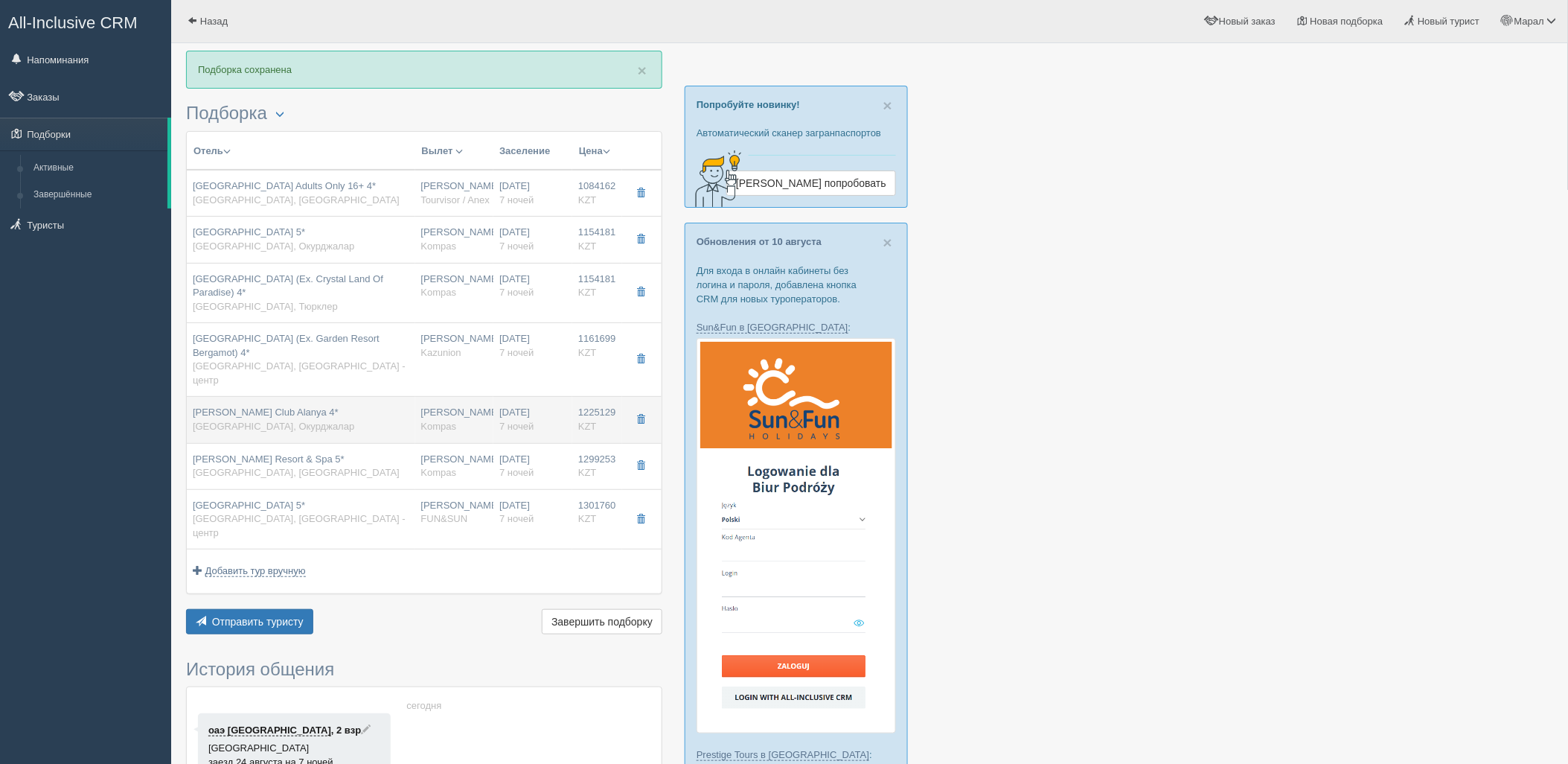
type input "[PERSON_NAME]"
type input "09:10"
type input "12:50"
type input "FlyArystan"
type input "13:50"
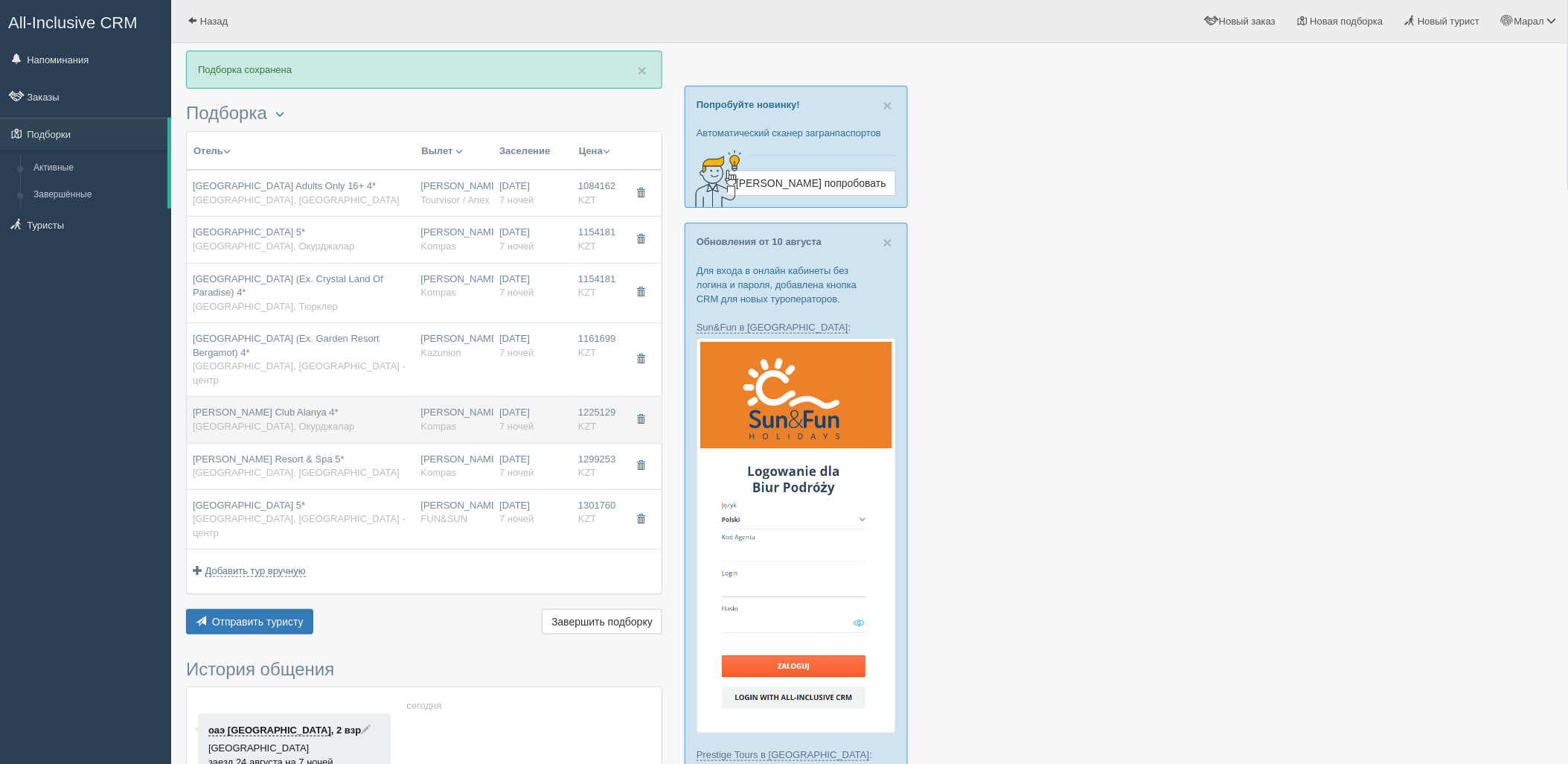
type input "20:50"
type input "Kompas"
type input "[URL][DOMAIN_NAME][PERSON_NAME]"
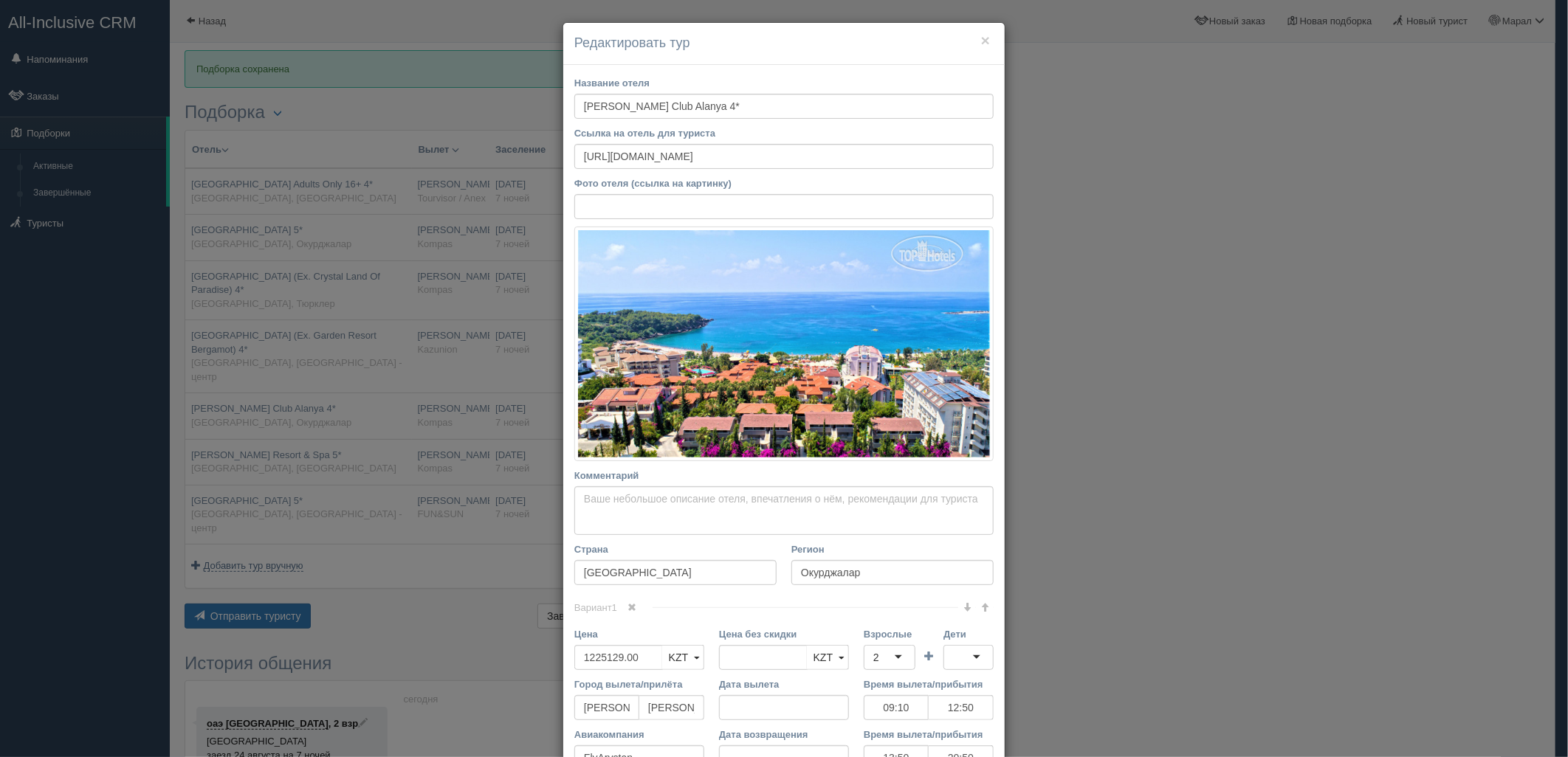
click at [329, 395] on div "× Редактировать тур Название отеля [PERSON_NAME] Club Alanya 4* Ссылка на отель…" at bounding box center [784, 378] width 1568 height 757
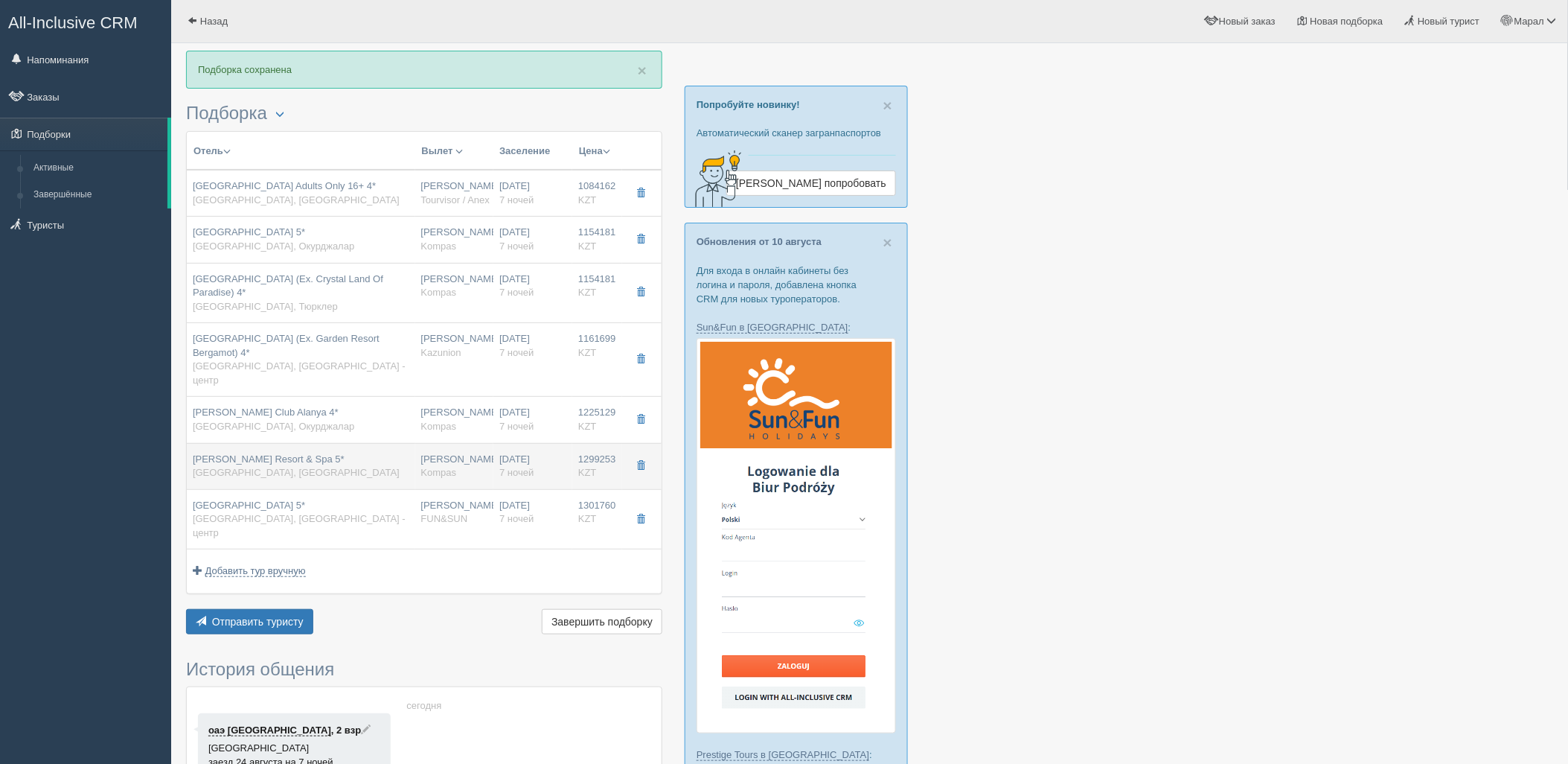
click at [314, 455] on div "[PERSON_NAME] Resort & Spa 5* [GEOGRAPHIC_DATA], [GEOGRAPHIC_DATA]" at bounding box center [301, 467] width 217 height 27
type input "[PERSON_NAME] Resort & Spa 5*"
type input "Сиде"
type input "1299253.00"
type input "09:10"
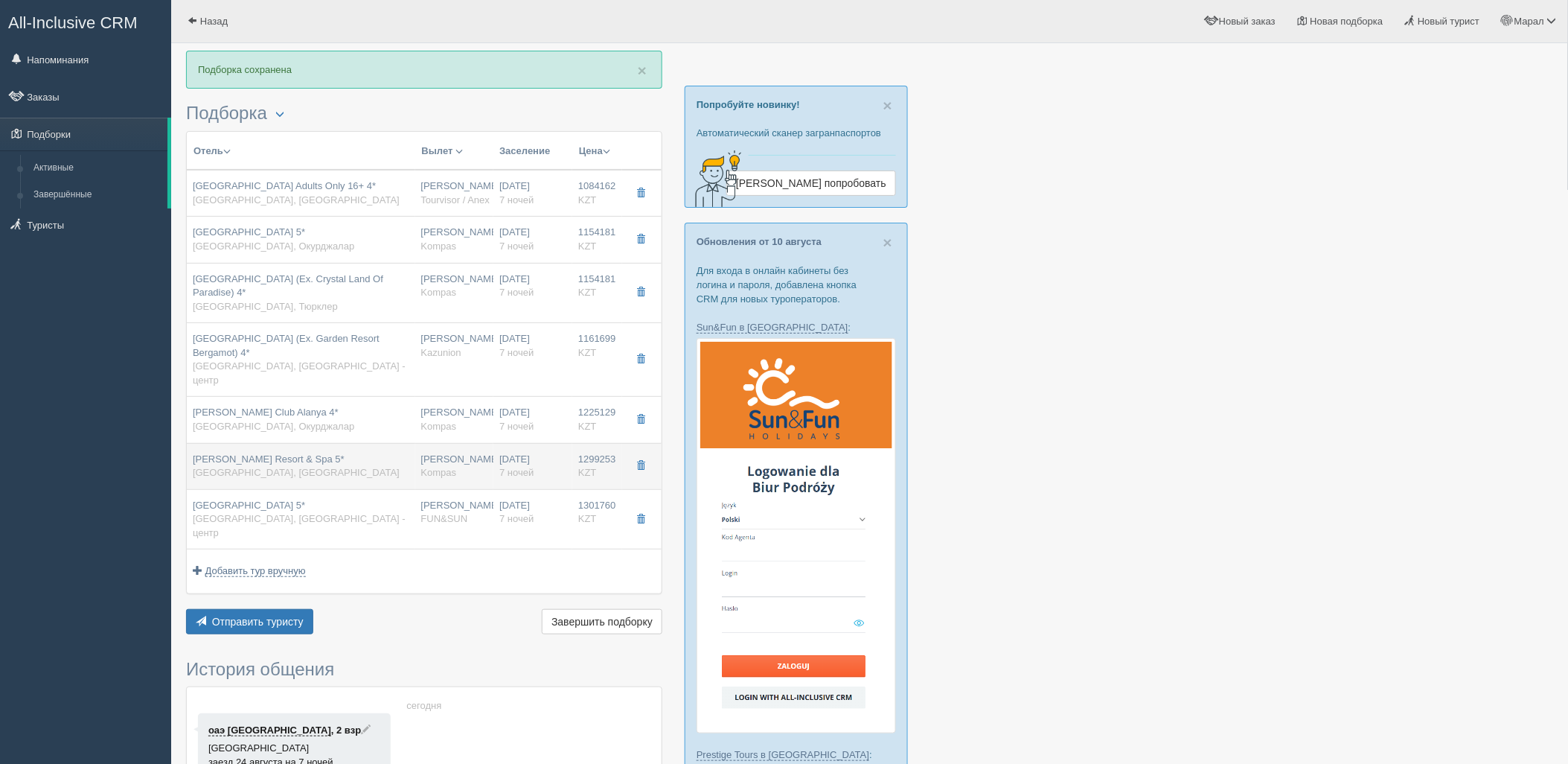
type input "12:50"
type input "13:50"
type input "20:50"
type input "standard land view"
type input "UAI - Ультра Все Включено"
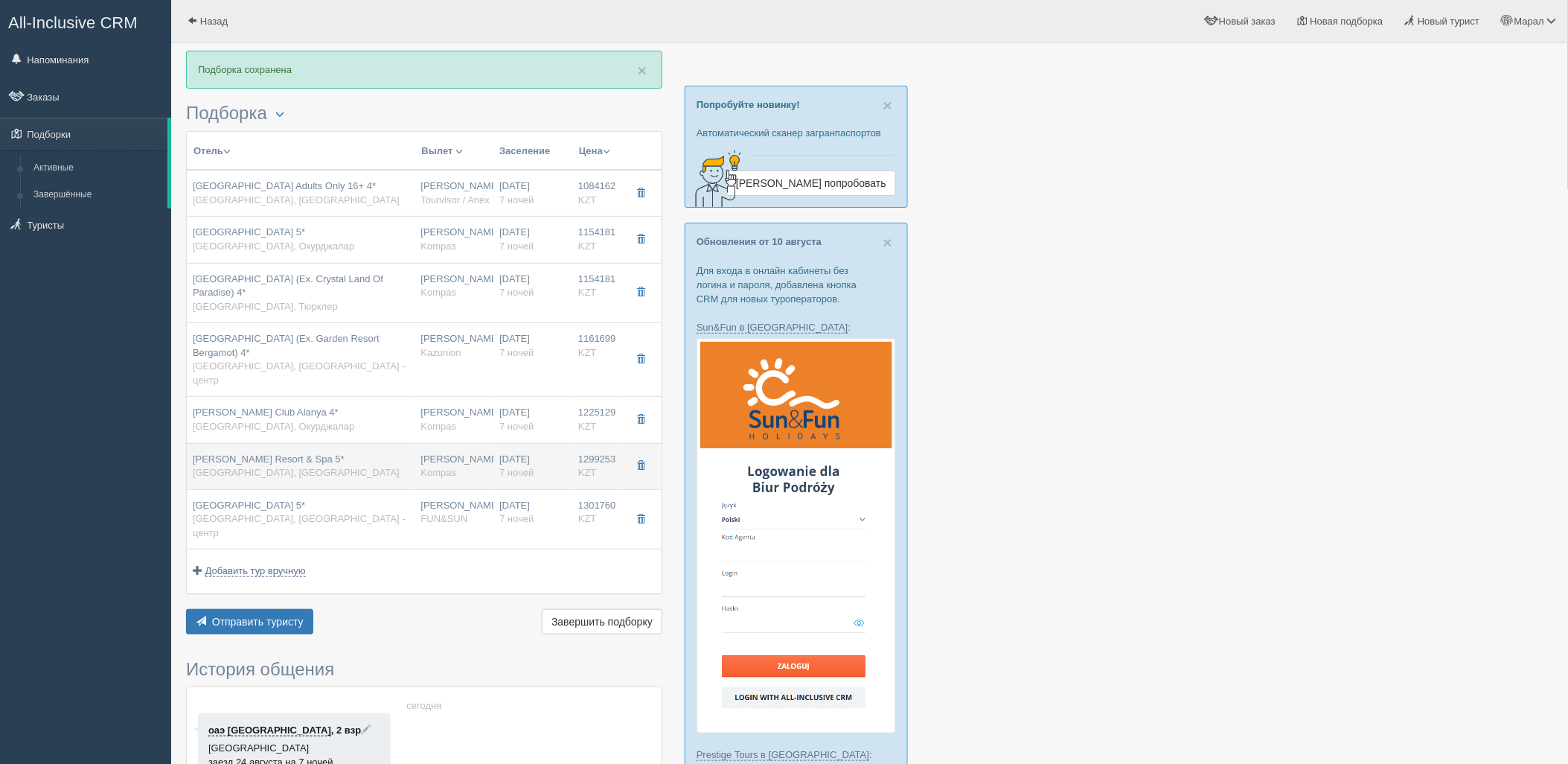
type input "[URL][DOMAIN_NAME][PERSON_NAME]"
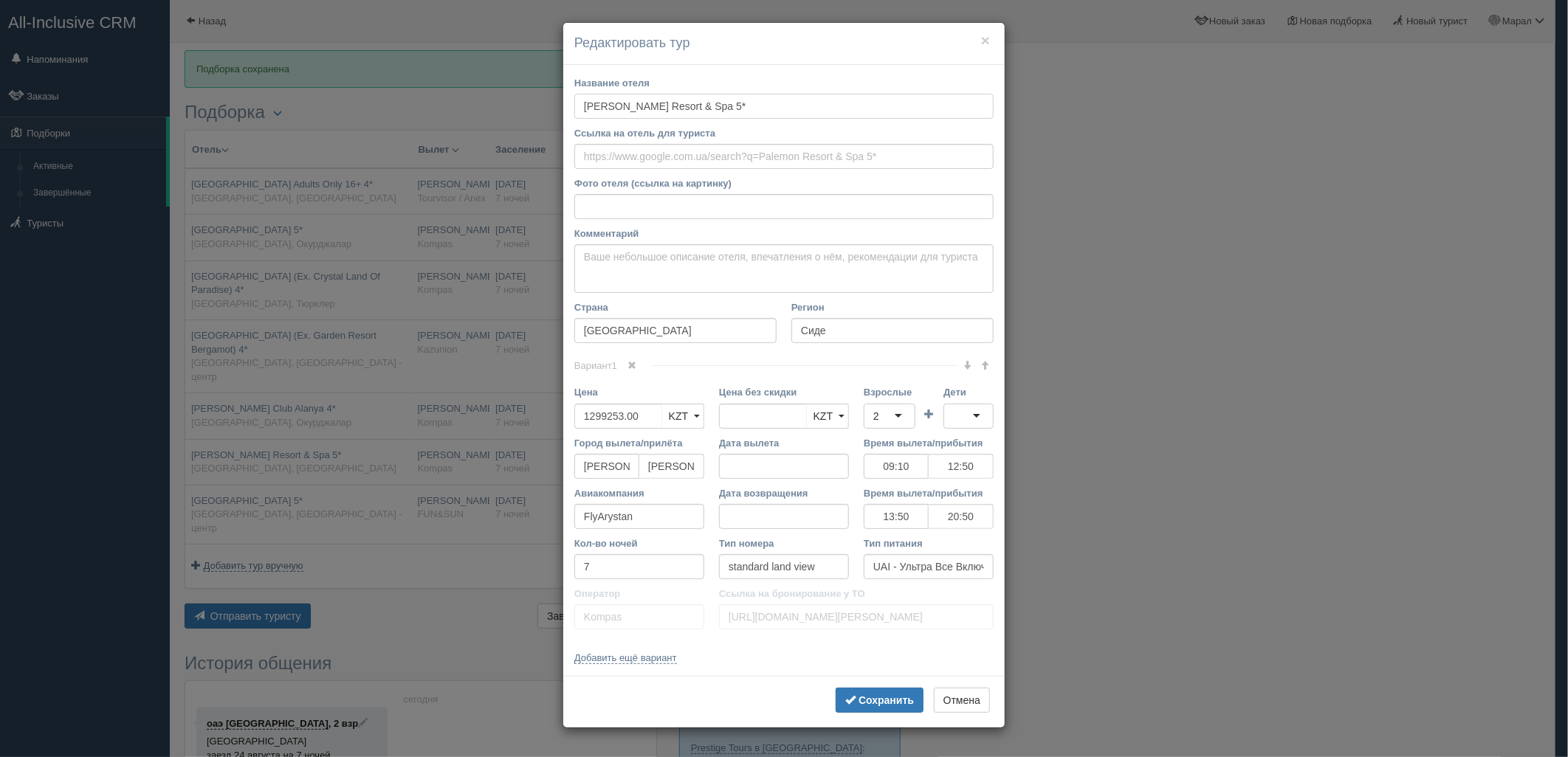
drag, startPoint x: 581, startPoint y: 103, endPoint x: 709, endPoint y: 103, distance: 128.0
click at [709, 103] on input "[PERSON_NAME] Resort & Spa 5*" at bounding box center [784, 107] width 419 height 25
click at [734, 158] on input "Ссылка на отель для туриста" at bounding box center [784, 157] width 419 height 25
paste input "[URL][DOMAIN_NAME]"
type input "[URL][DOMAIN_NAME]"
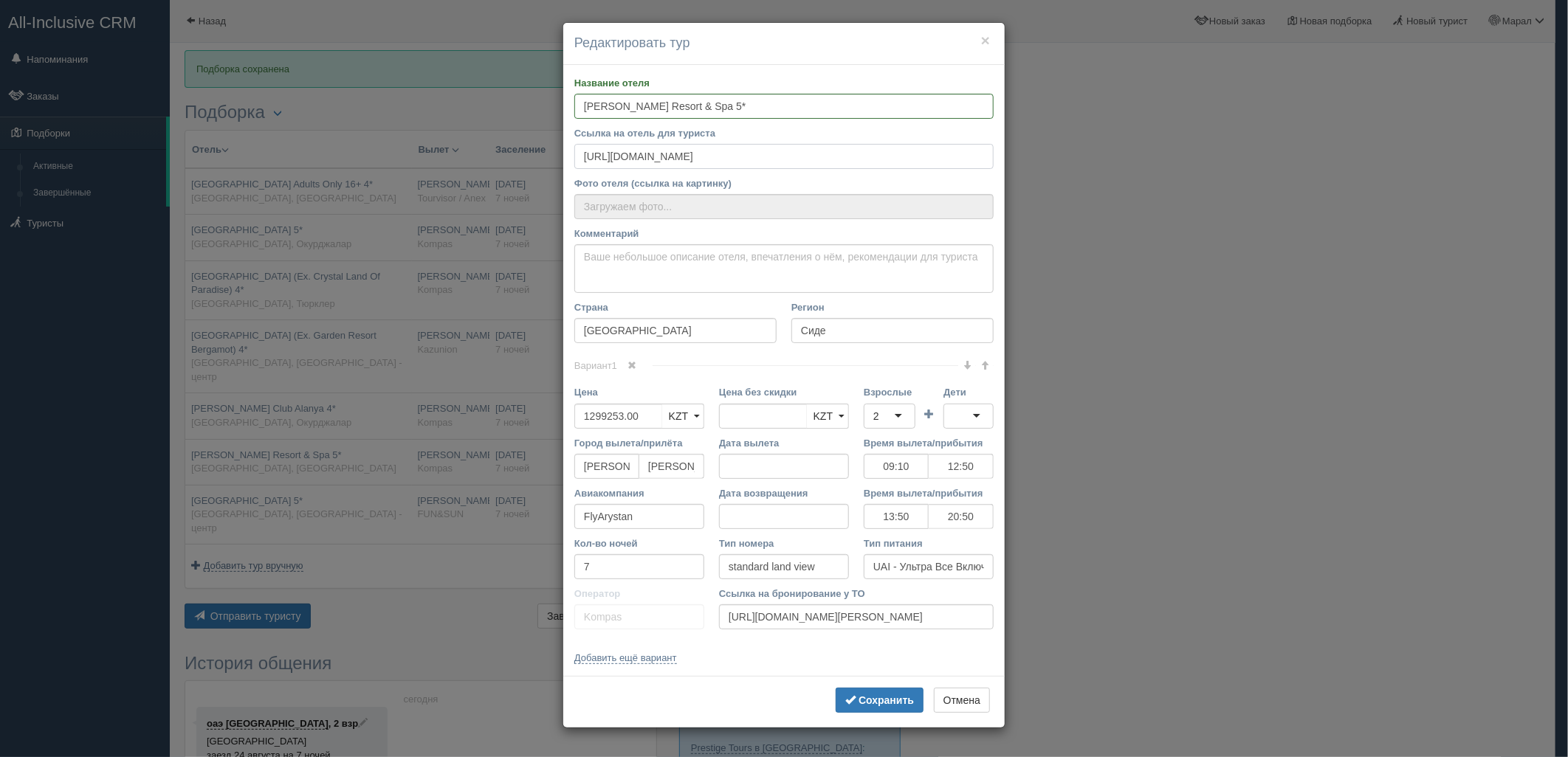
type input "[URL][DOMAIN_NAME]"
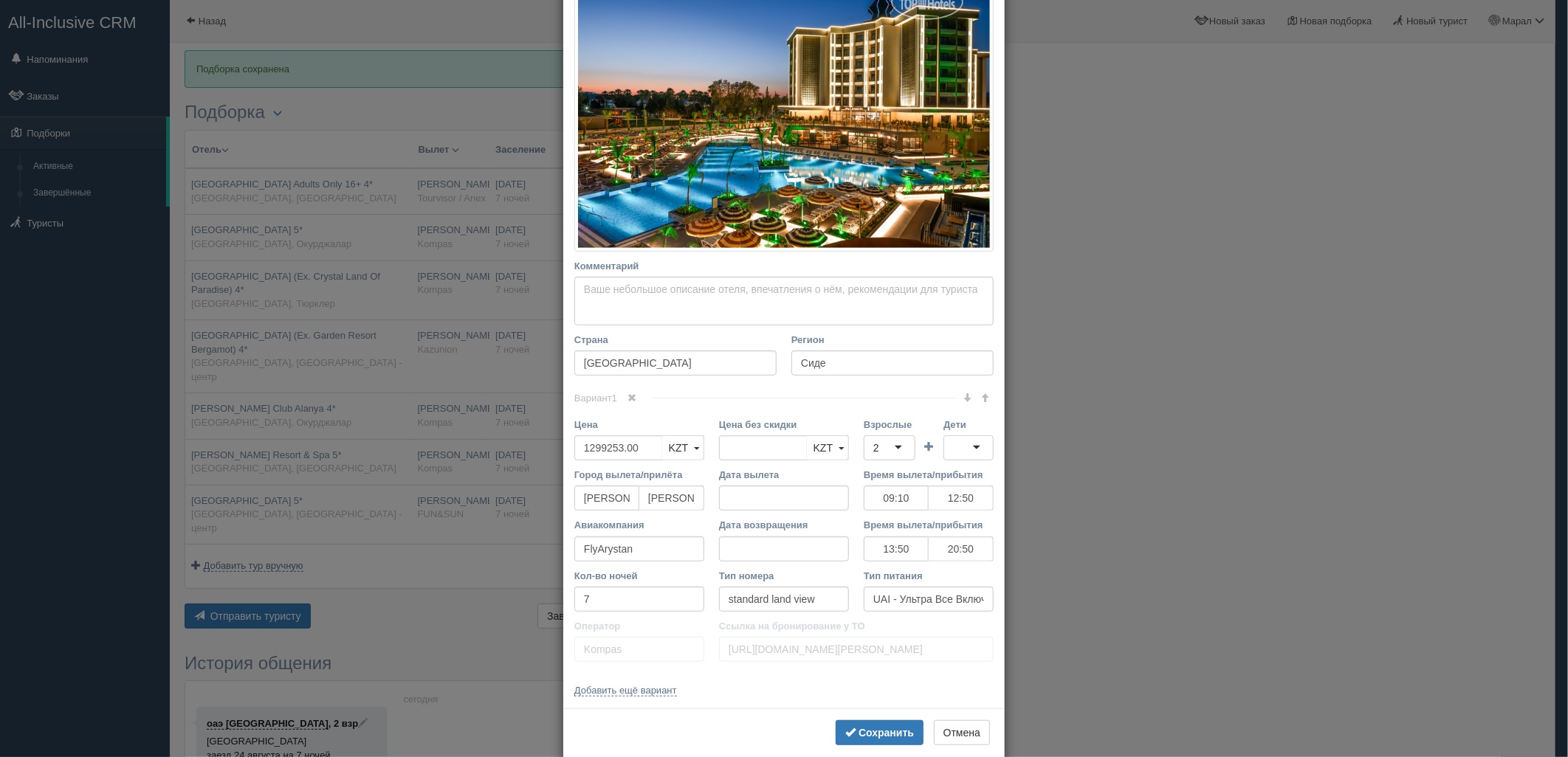
scroll to position [283, 0]
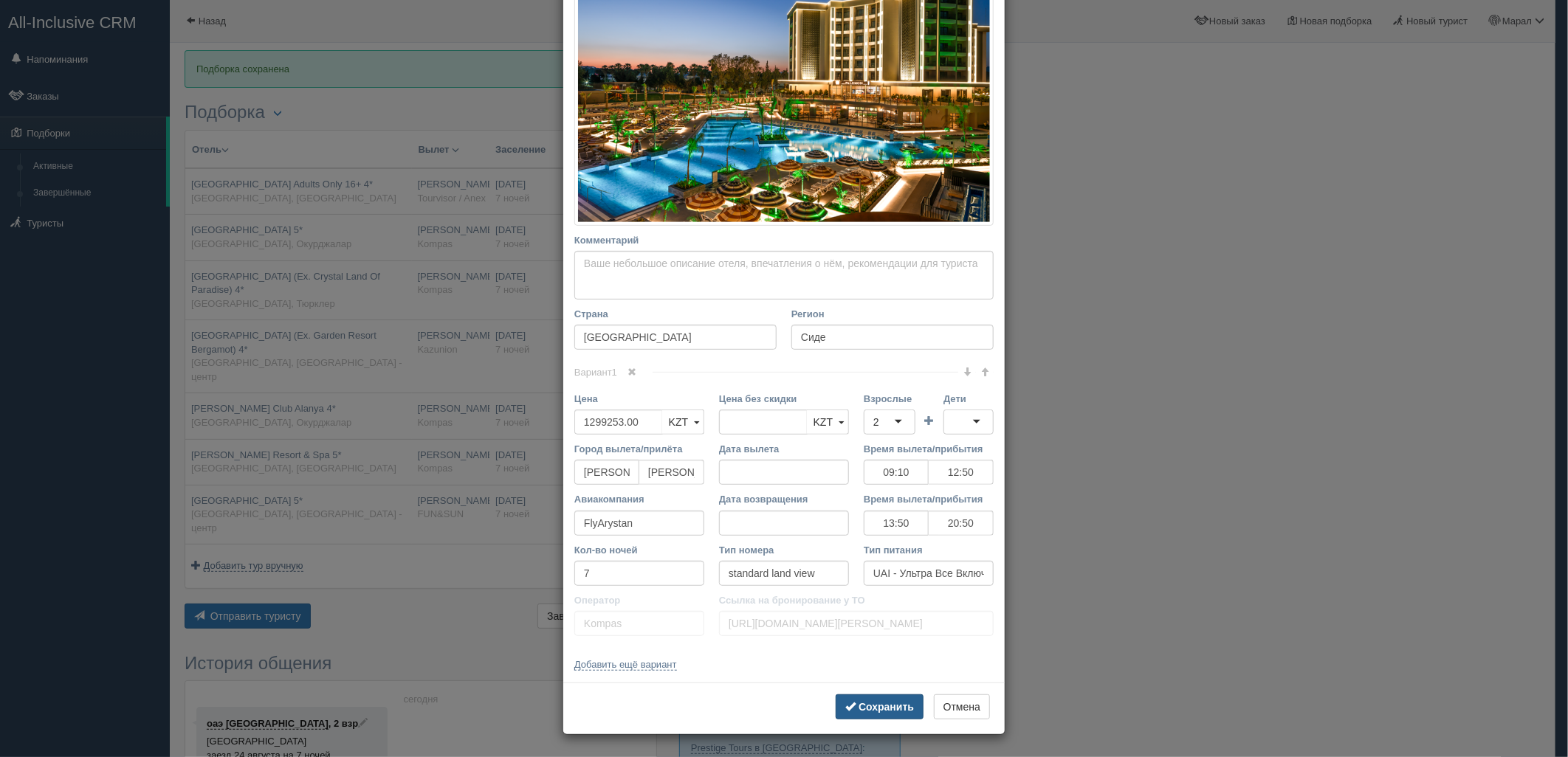
type input "[URL][DOMAIN_NAME]"
click at [901, 710] on b "Сохранить" at bounding box center [886, 707] width 55 height 12
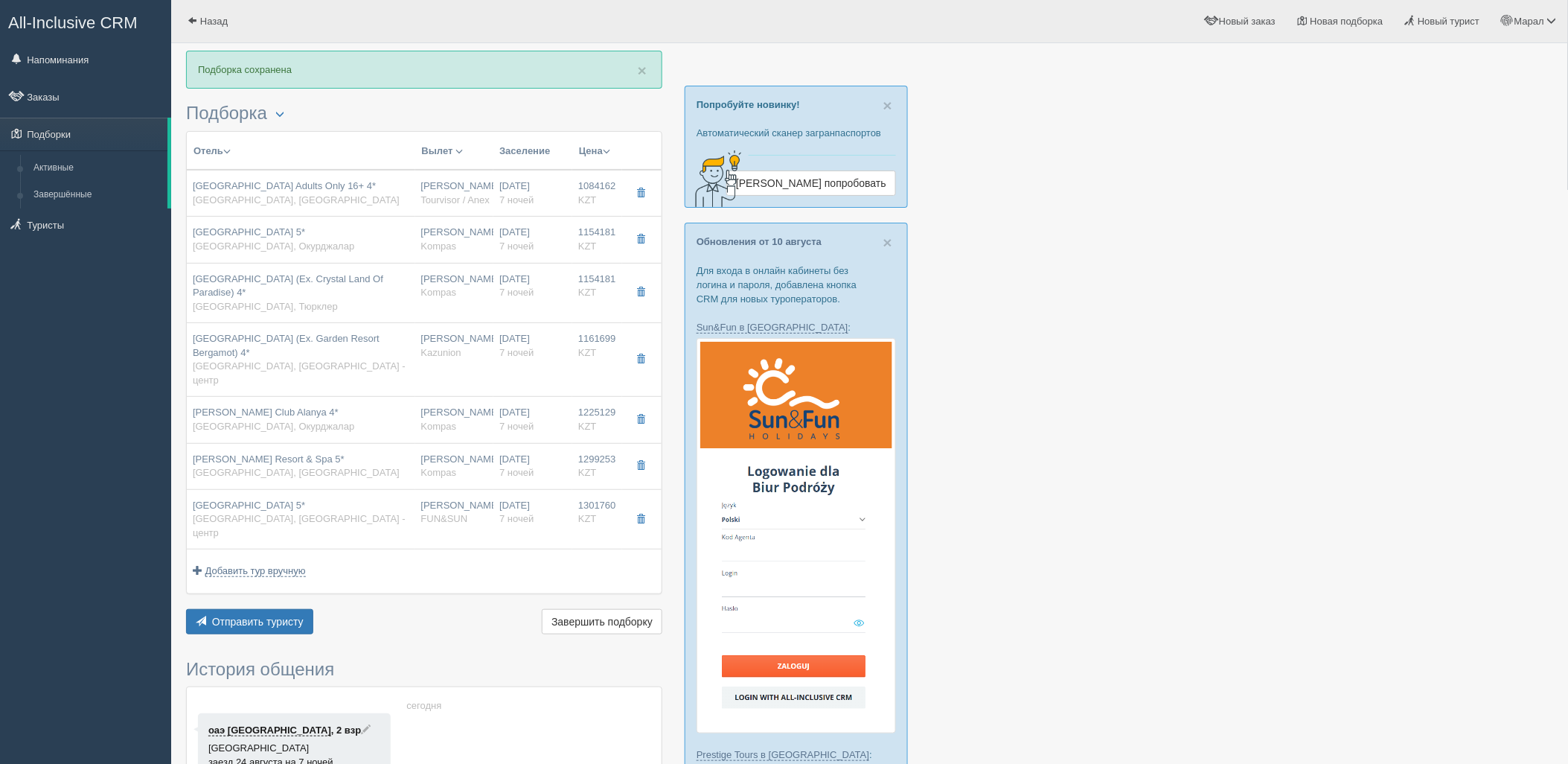
click at [385, 502] on div "[GEOGRAPHIC_DATA] 5* [GEOGRAPHIC_DATA], [GEOGRAPHIC_DATA]" at bounding box center [301, 520] width 217 height 42
type input "[GEOGRAPHIC_DATA] 5*"
type input "[URL][DOMAIN_NAME]"
type input "Кемер - центр"
type input "1301760.00"
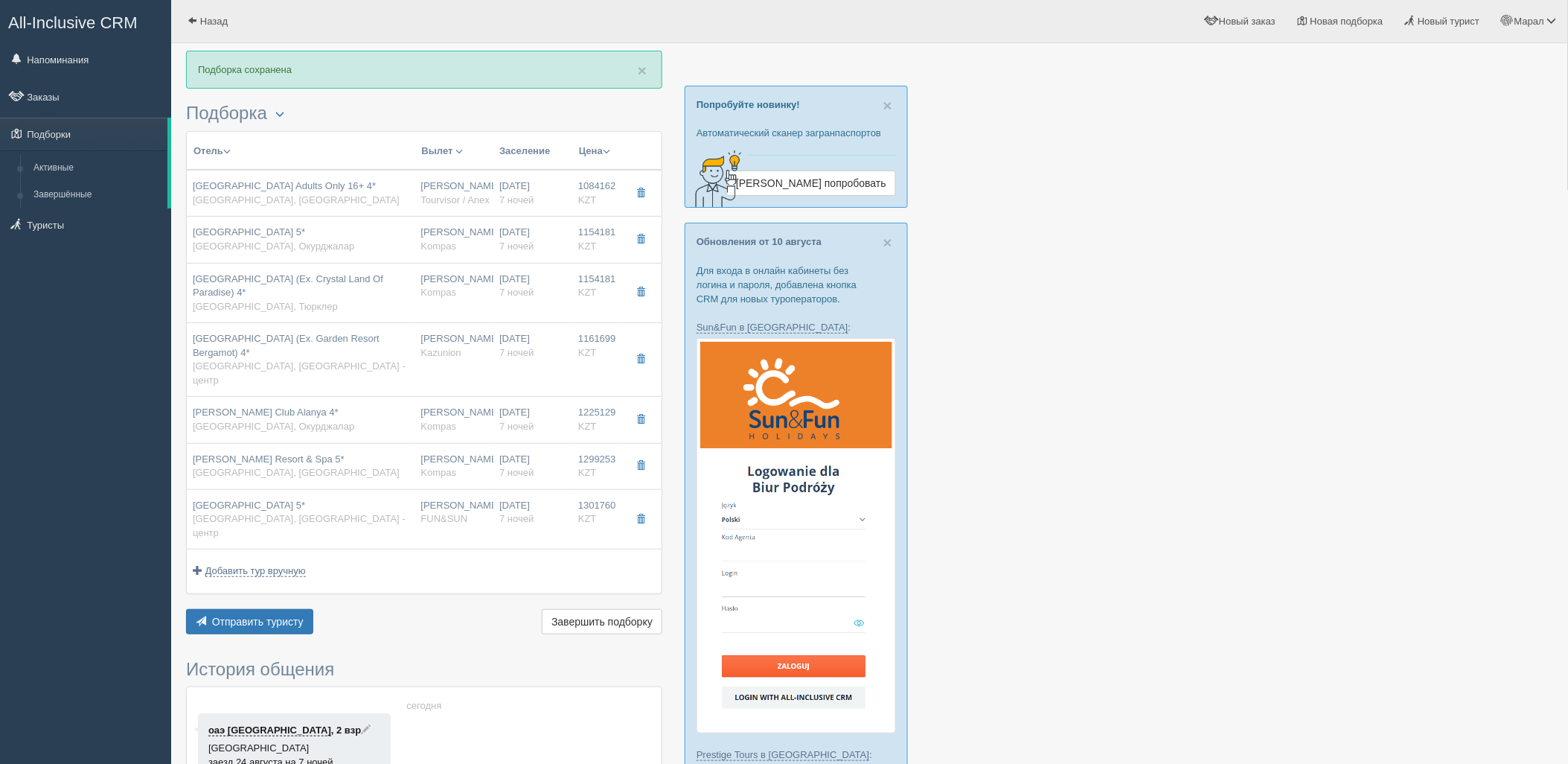
type input "[PERSON_NAME]"
type input "10:20"
type input "13:20"
type input "[DATE] Airlines"
type input "11:50"
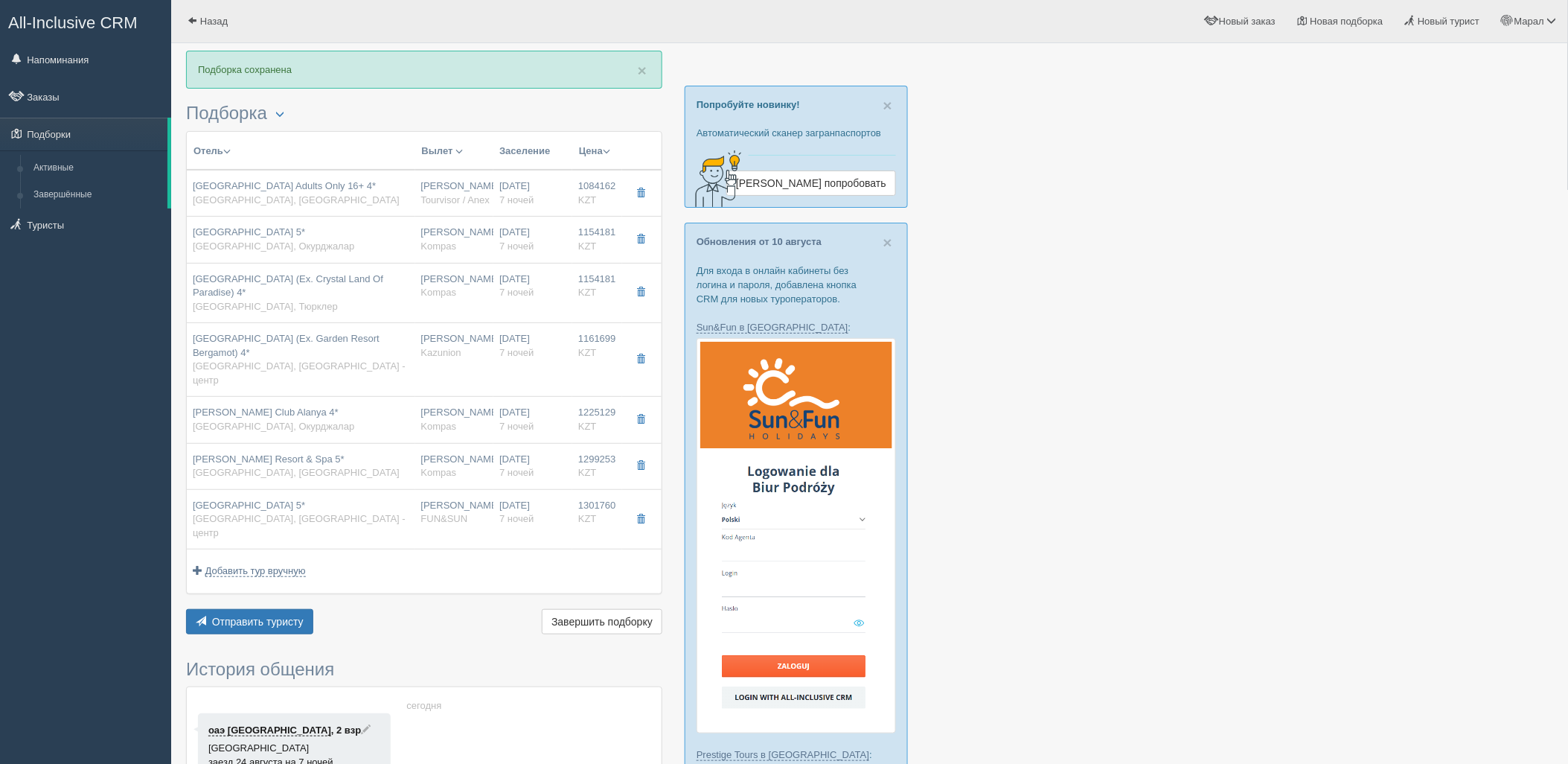
type input "18:20"
type input "superior land view"
type input "FUN&SUN"
type input "[URL][DOMAIN_NAME]"
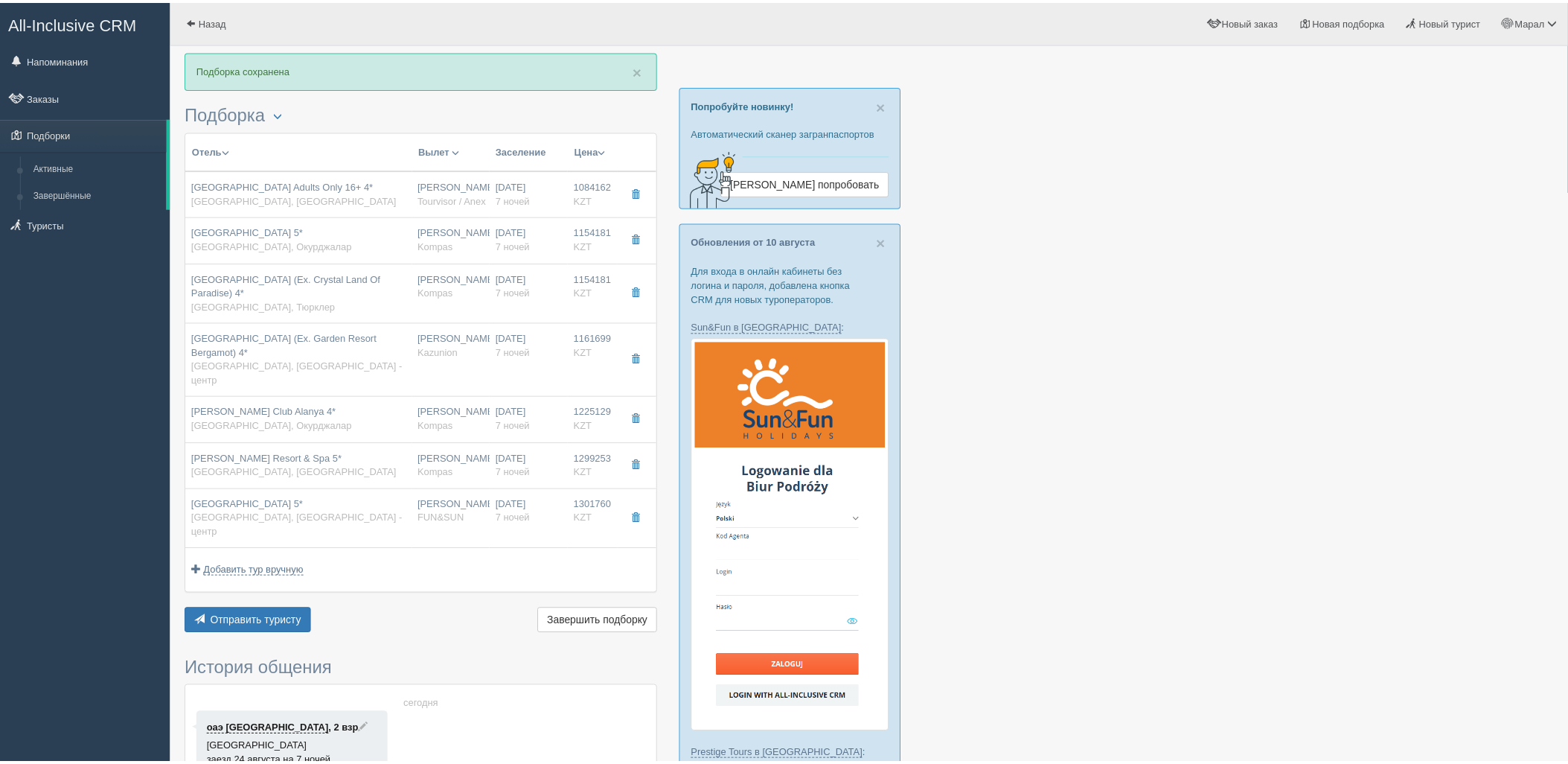
scroll to position [0, 0]
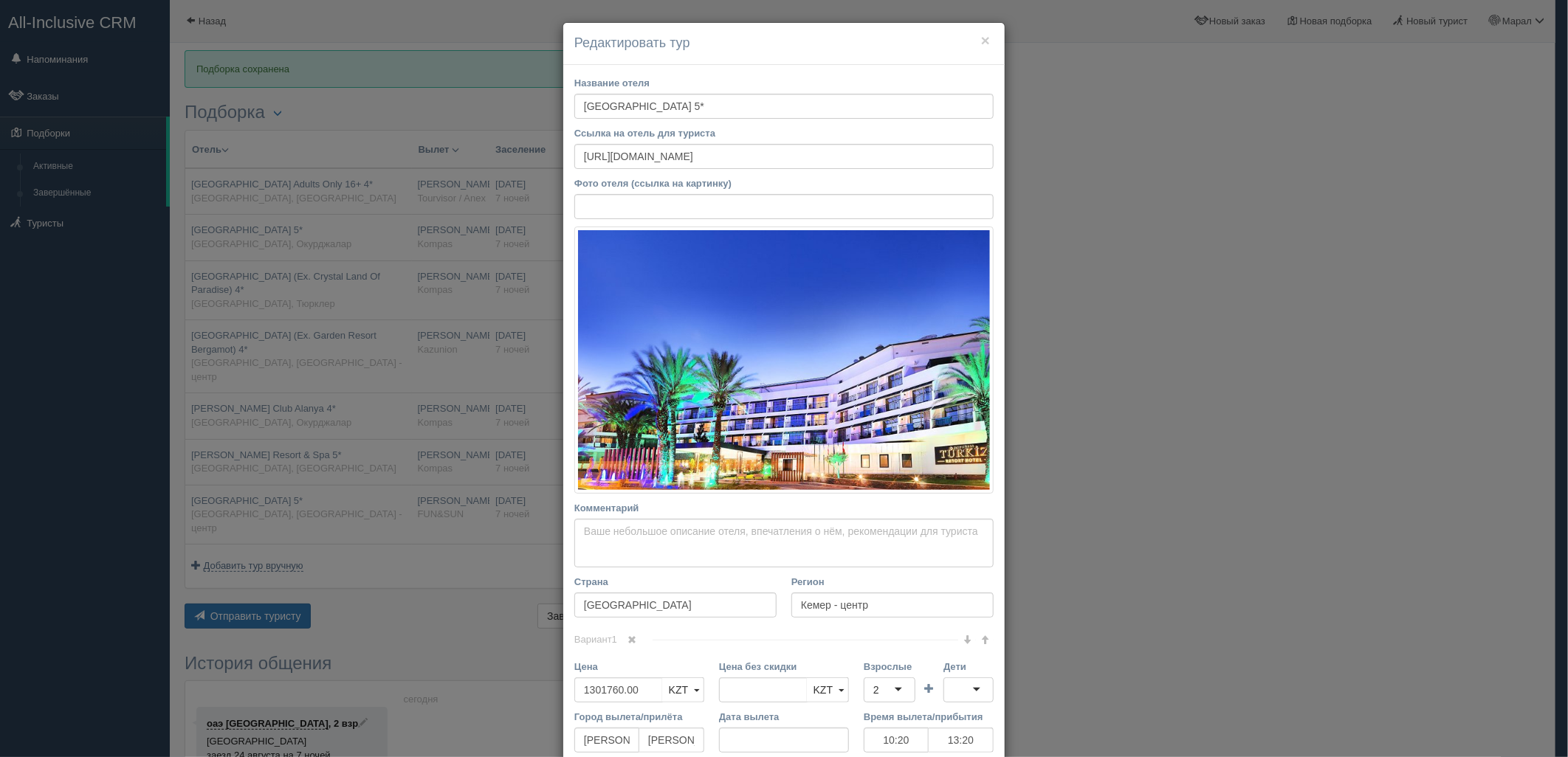
click at [411, 387] on div "× Редактировать тур Название отеля [GEOGRAPHIC_DATA] 5* Ссылка на отель для тур…" at bounding box center [784, 378] width 1568 height 757
